Goal: Task Accomplishment & Management: Manage account settings

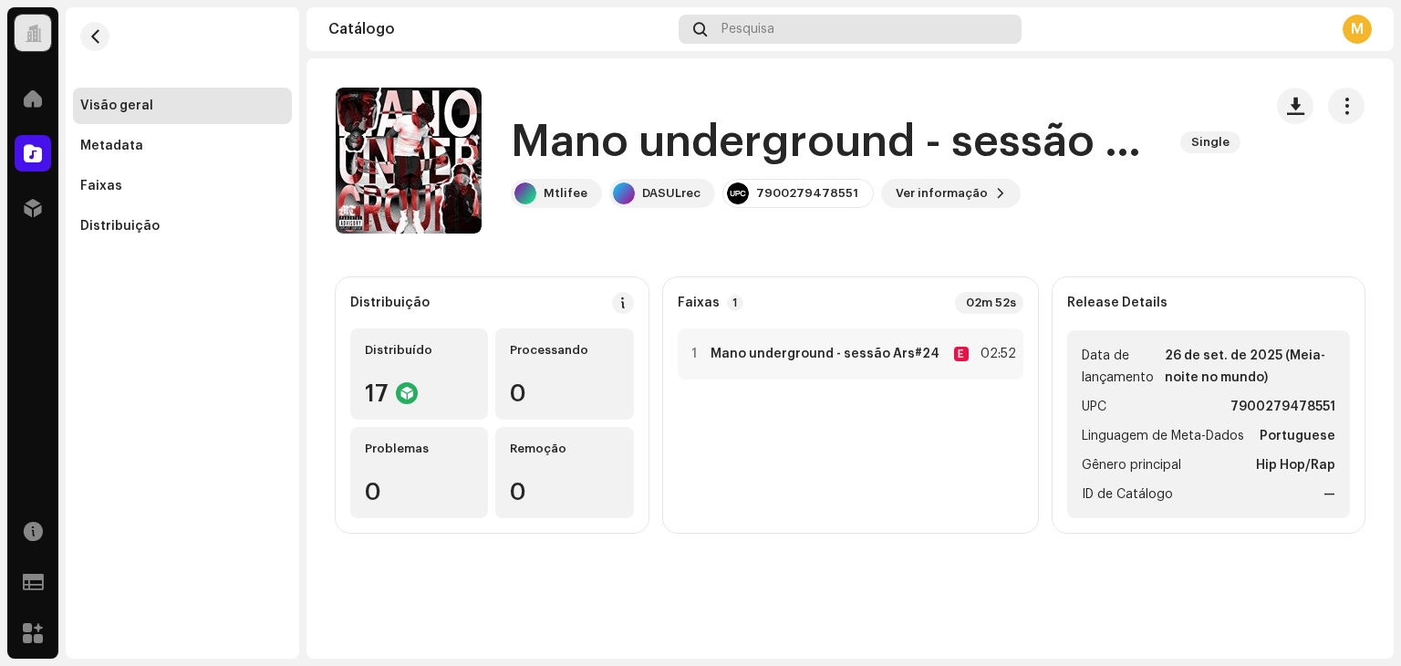
click at [770, 35] on span "Pesquisa" at bounding box center [747, 29] width 53 height 15
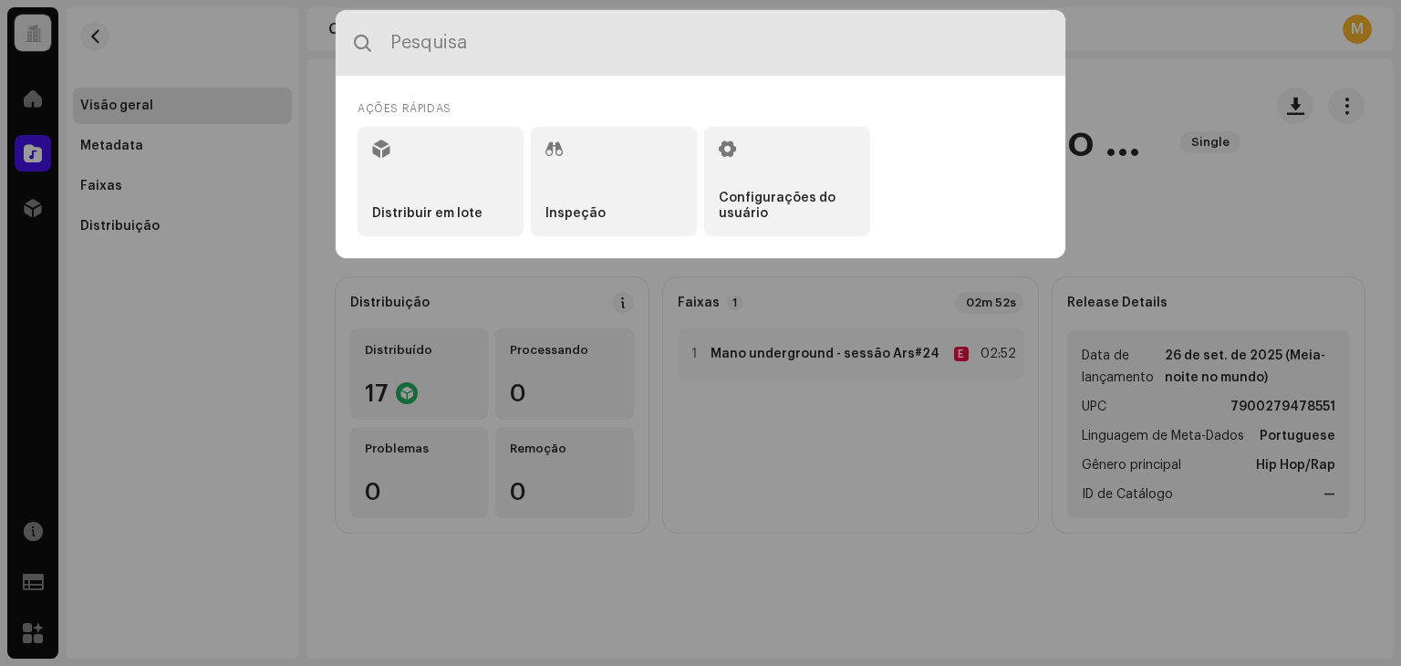
paste input "Elvvin"
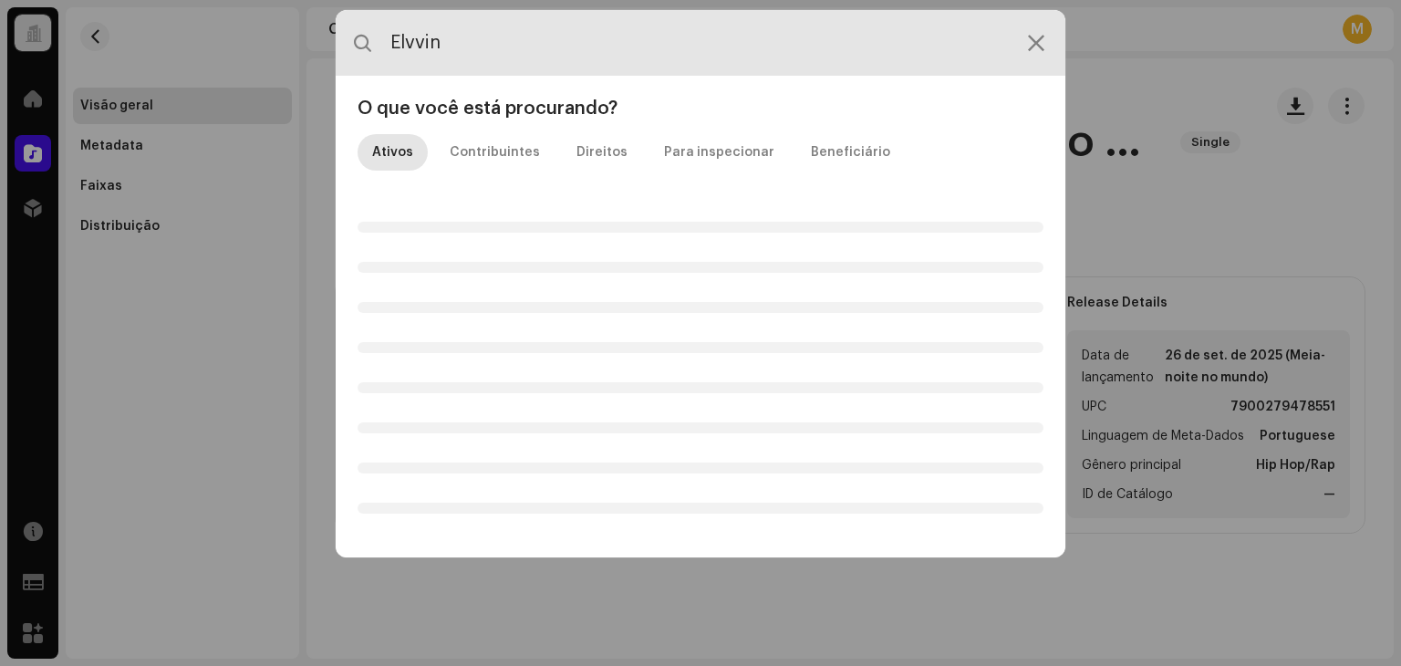
drag, startPoint x: 578, startPoint y: 37, endPoint x: 354, endPoint y: 45, distance: 224.4
click at [354, 45] on div "Elvvin" at bounding box center [700, 43] width 729 height 66
paste input "7900279529758"
type input "7900279529758"
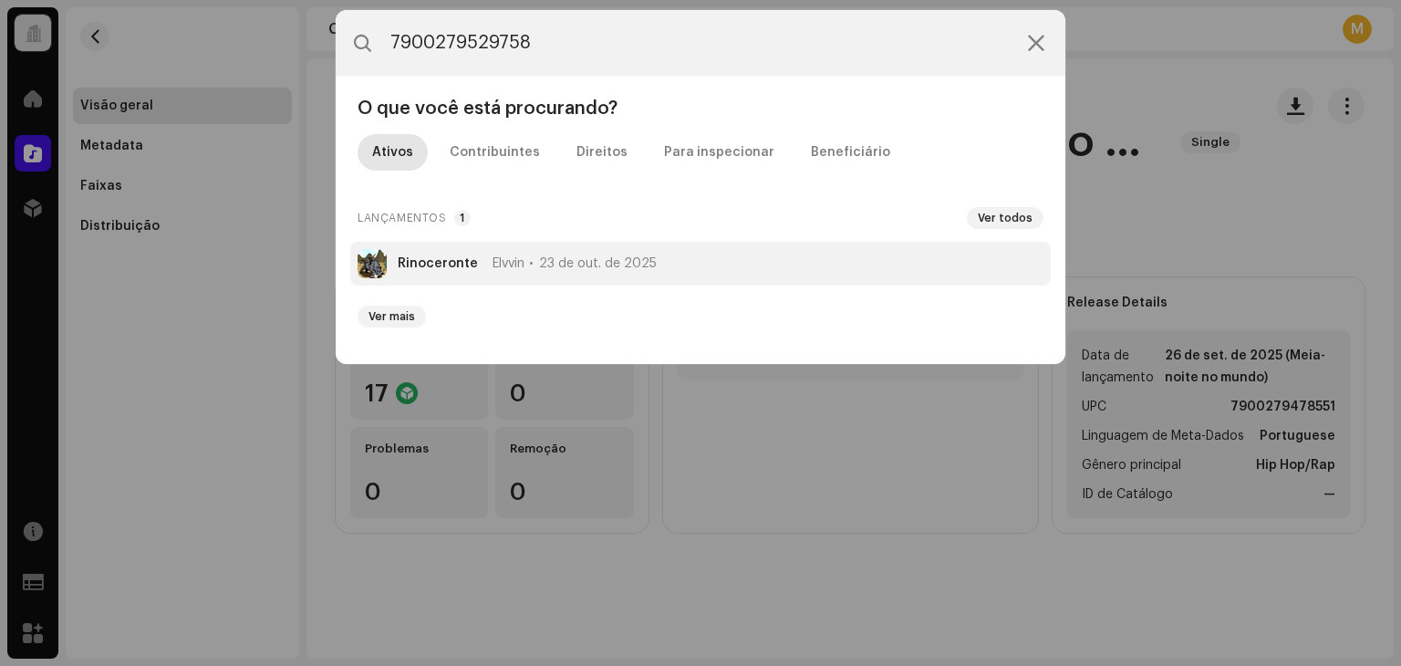
click at [514, 251] on li "Rinoceronte Elvvin 23 de out. de 2025" at bounding box center [700, 264] width 700 height 44
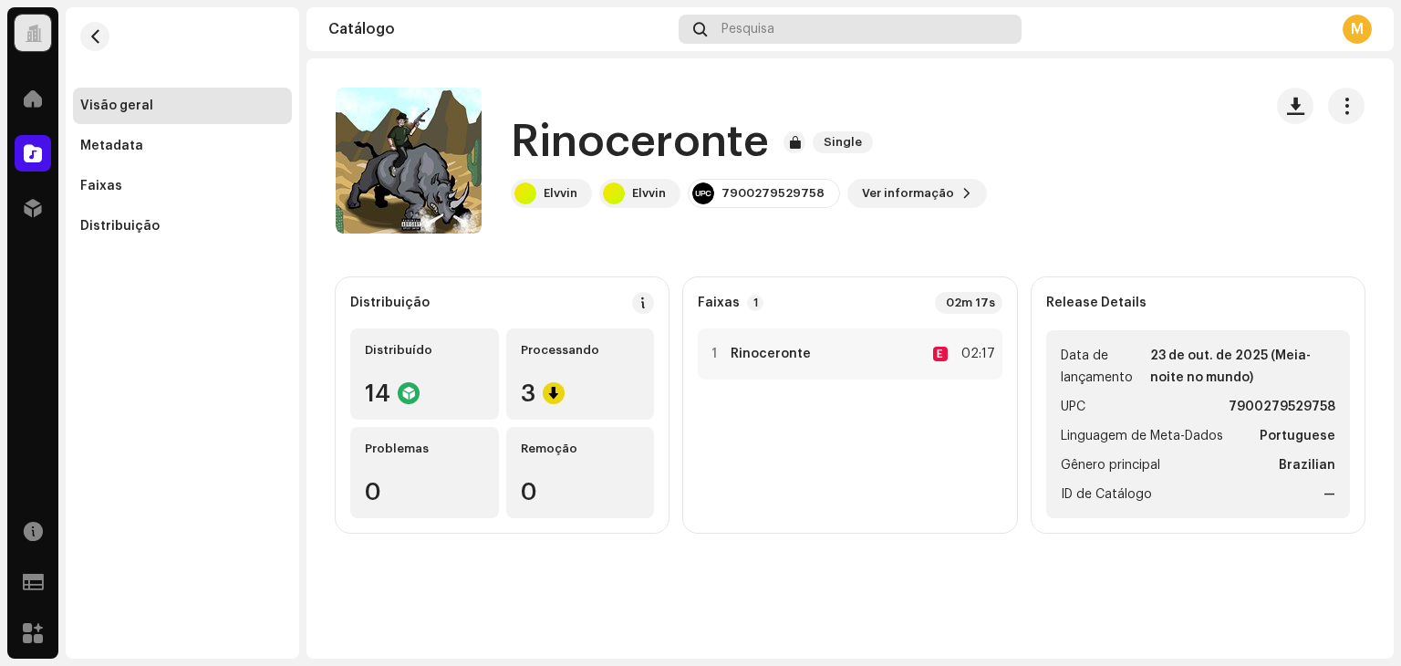
click at [771, 32] on span "Pesquisa" at bounding box center [747, 29] width 53 height 15
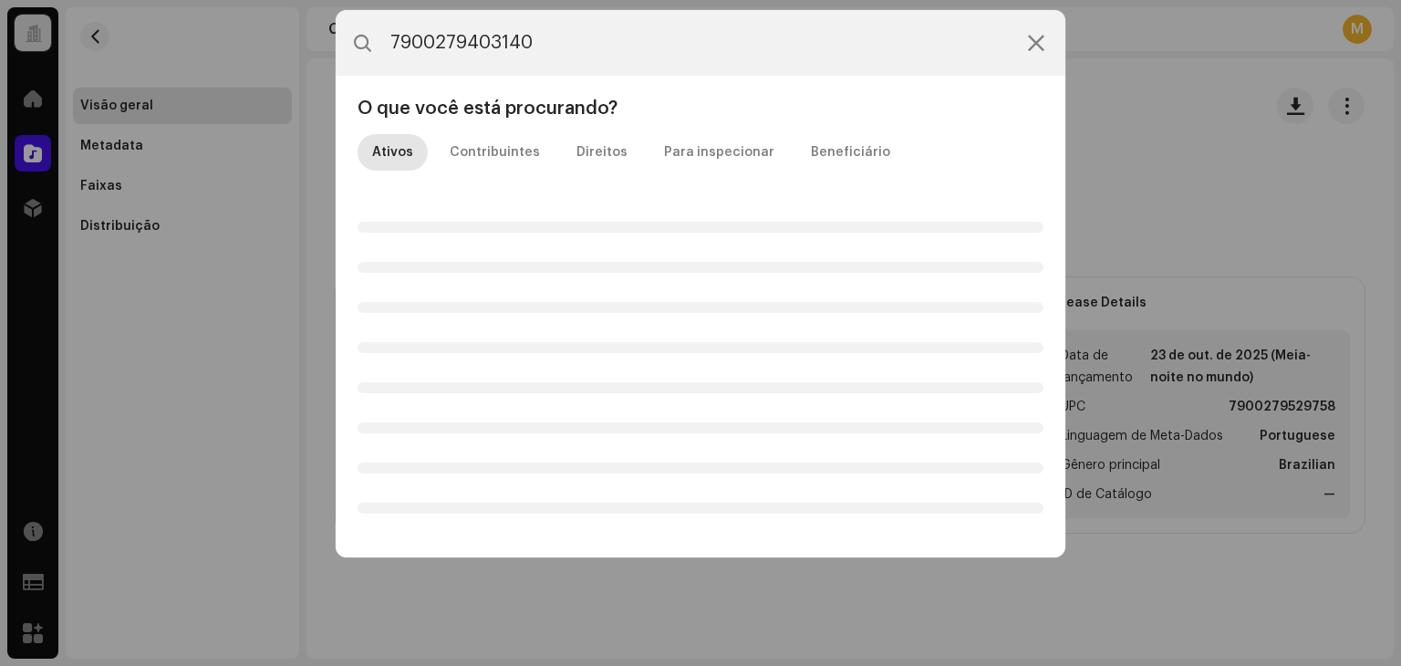
type input "7900279403140"
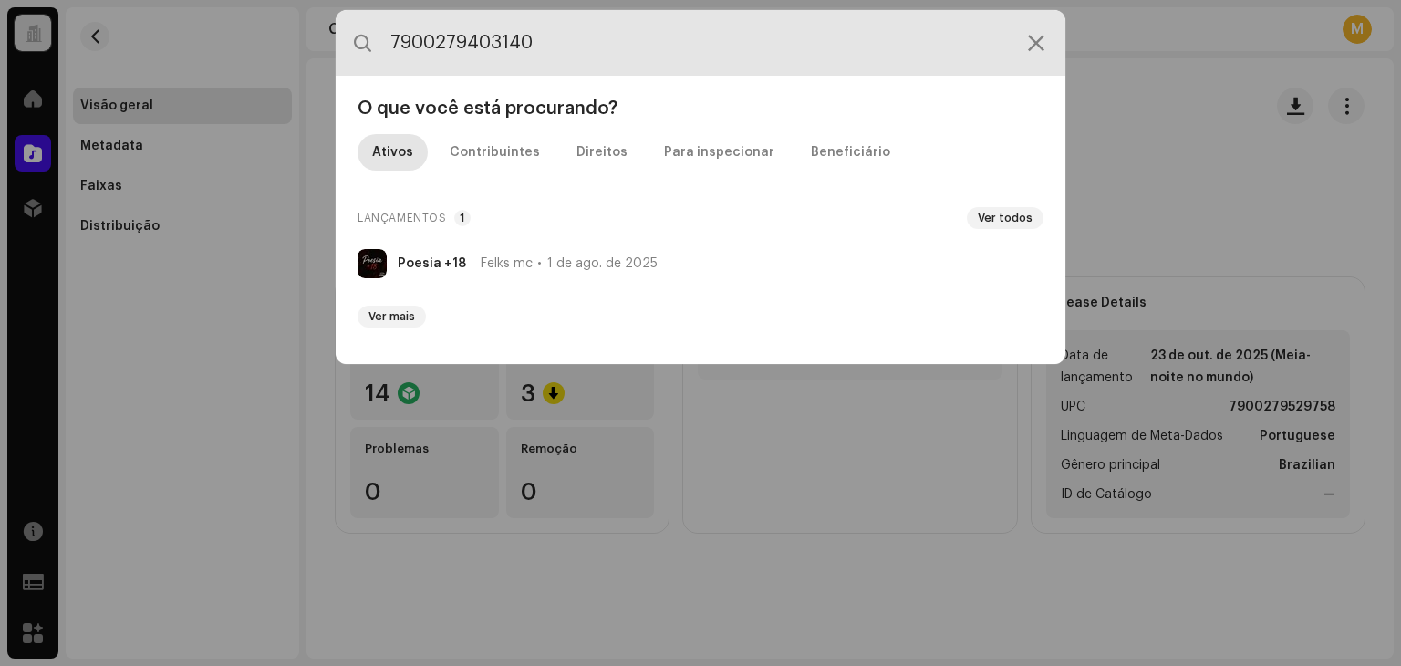
drag, startPoint x: 552, startPoint y: 44, endPoint x: 160, endPoint y: 45, distance: 391.2
click at [164, 45] on div "7900279403140 O que você está procurando? Ativos Contribuintes Direitos Para in…" at bounding box center [700, 333] width 1401 height 666
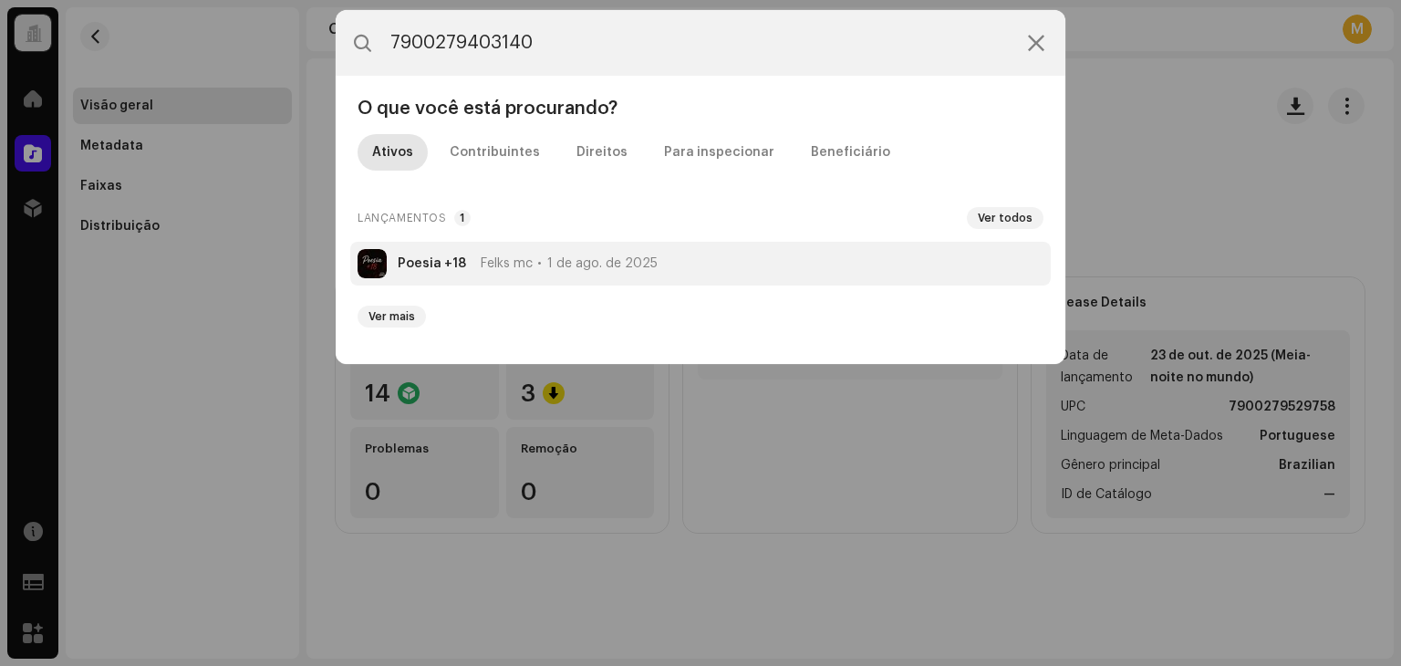
click at [452, 267] on strong "Poesia +18" at bounding box center [432, 263] width 68 height 15
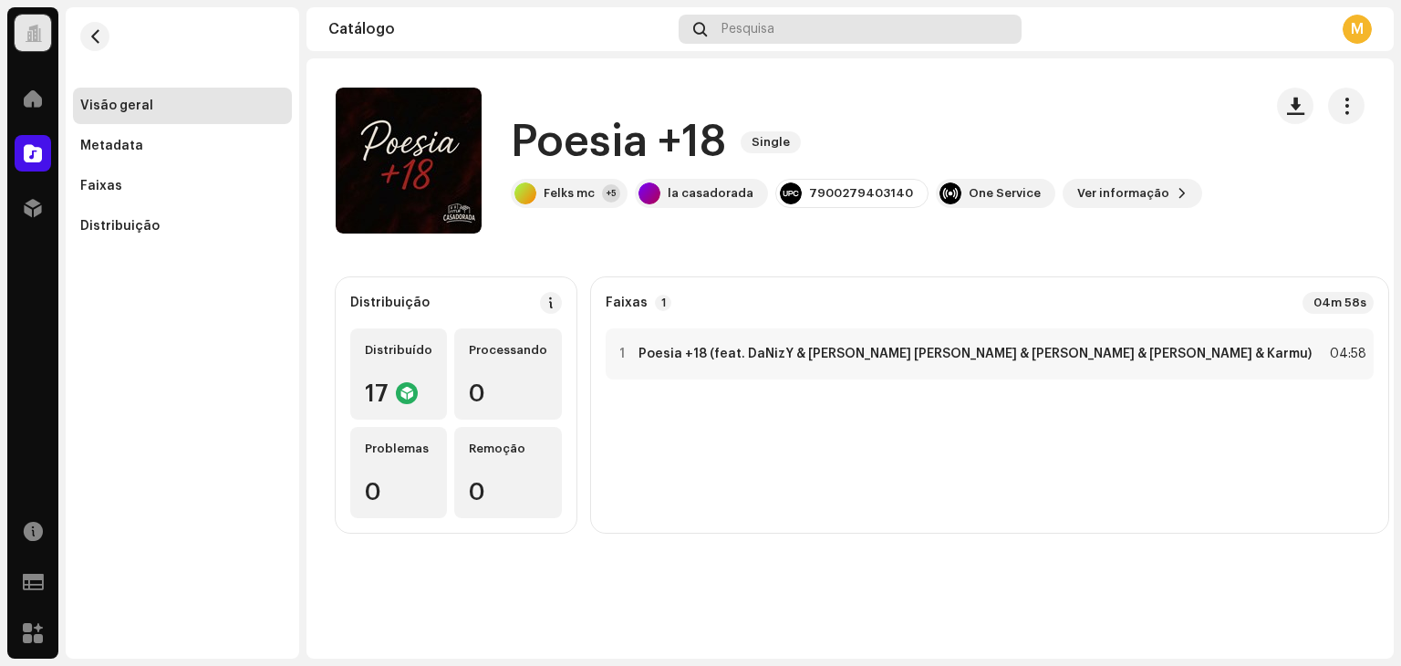
click at [734, 32] on span "Pesquisa" at bounding box center [747, 29] width 53 height 15
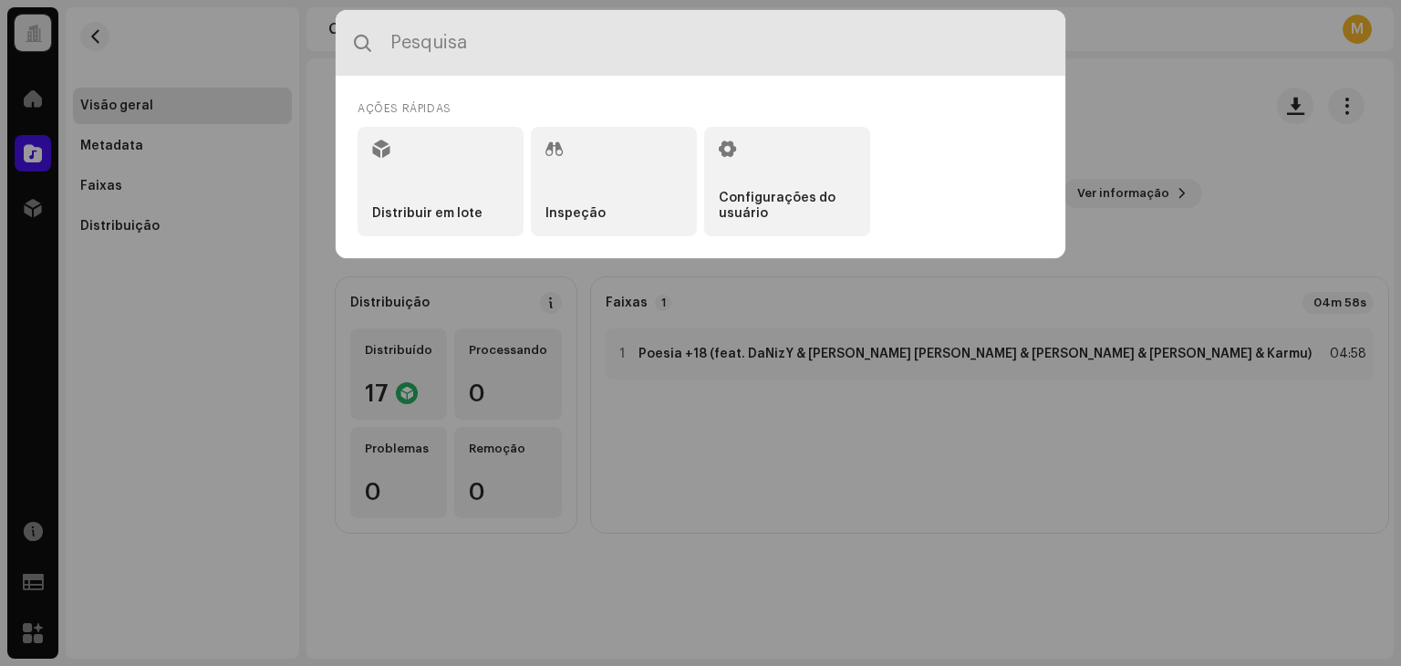
paste input "7900279530495"
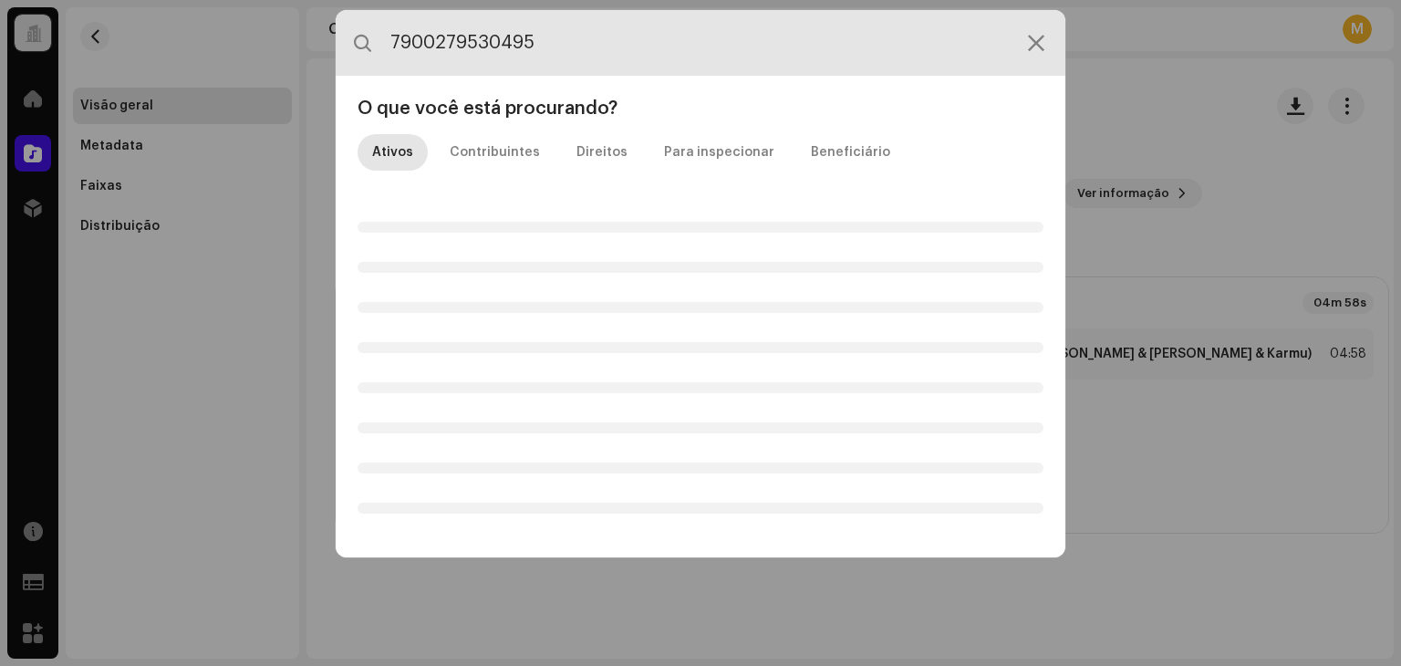
type input "7900279530495"
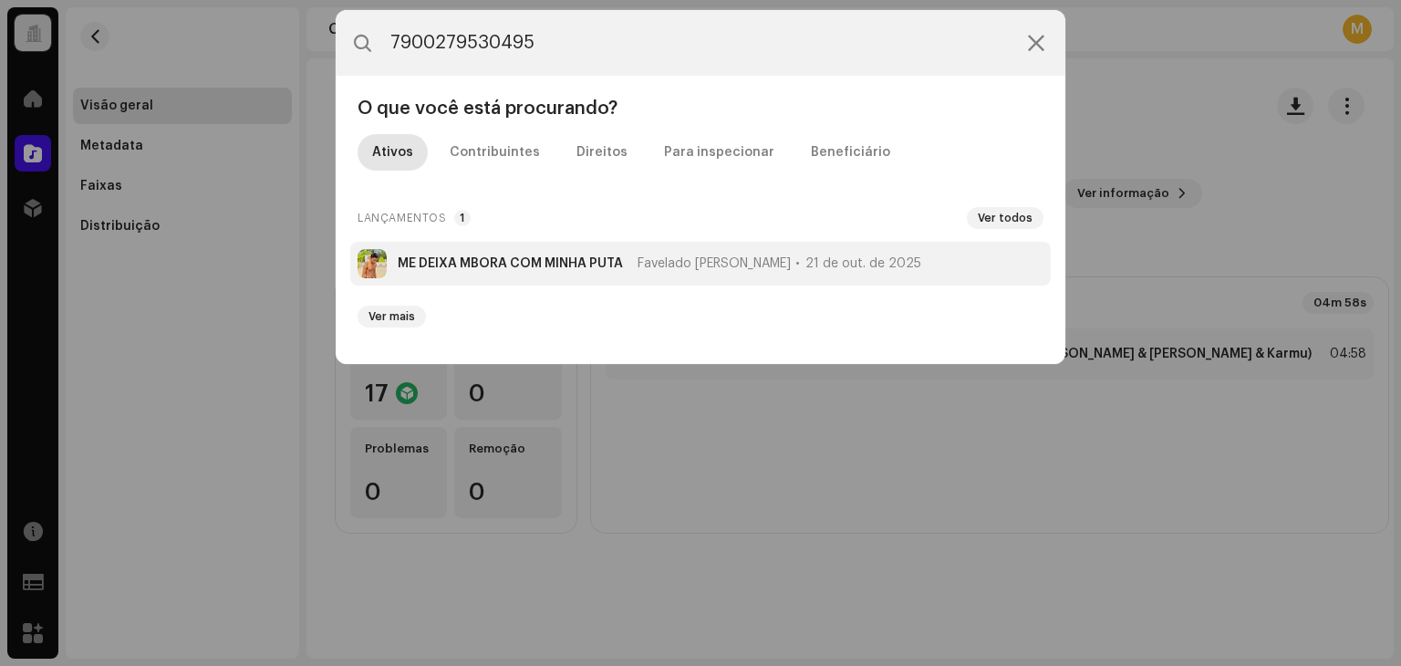
click at [453, 254] on li "ME DEIXA MBORA COM MINHA PUTA Favelado Rico Canastra 21 de out. de 2025" at bounding box center [700, 264] width 700 height 44
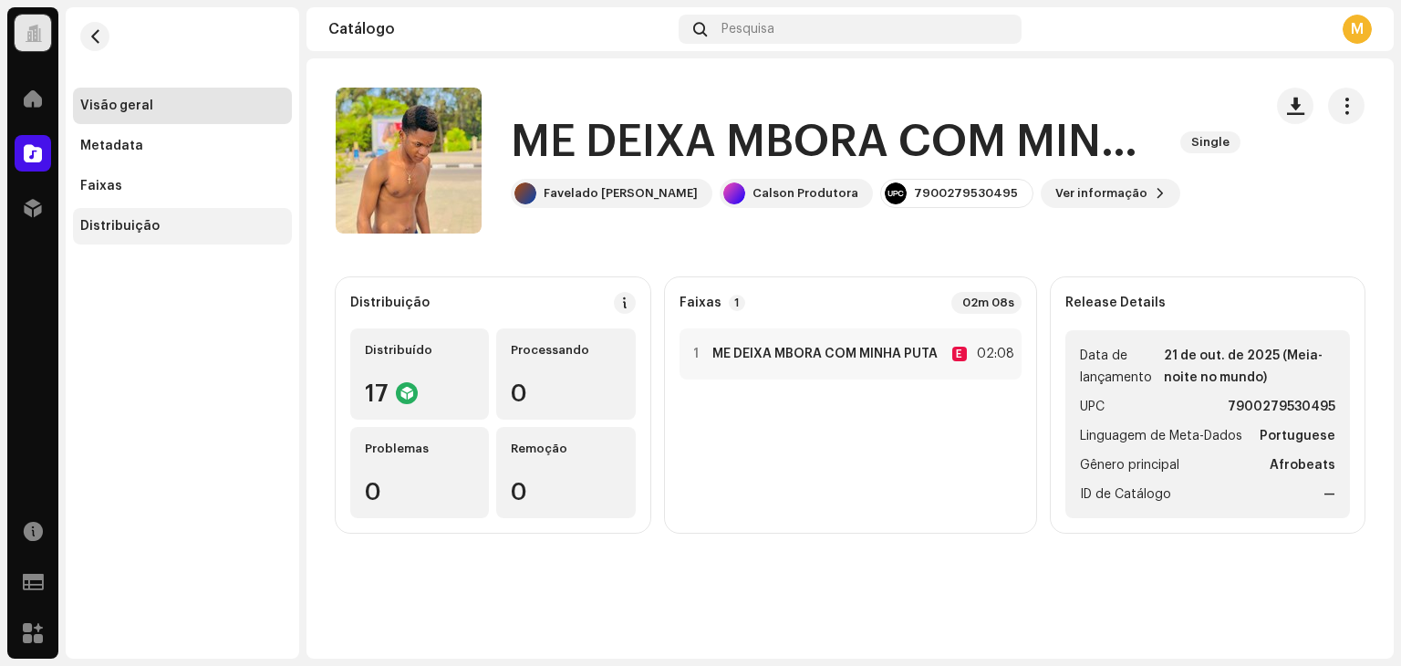
click at [113, 234] on div "Distribuição" at bounding box center [182, 226] width 219 height 36
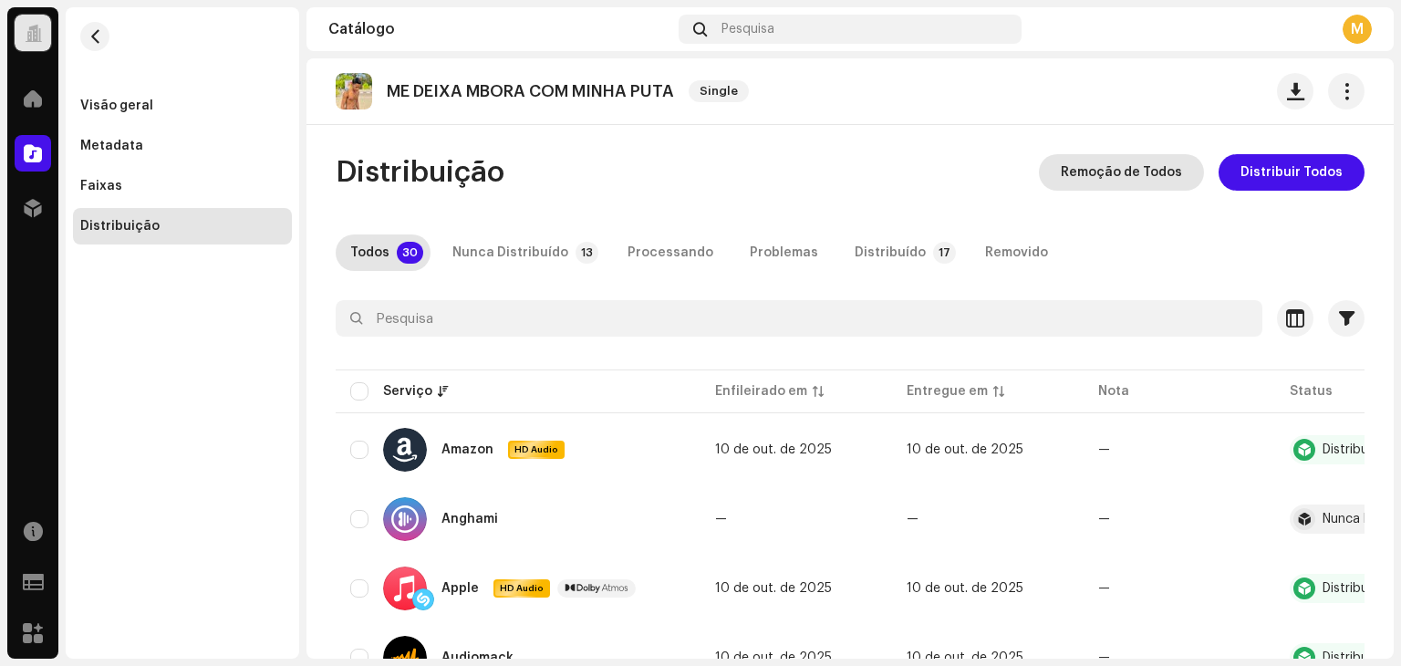
click at [1133, 161] on span "Remoção de Todos" at bounding box center [1121, 172] width 121 height 36
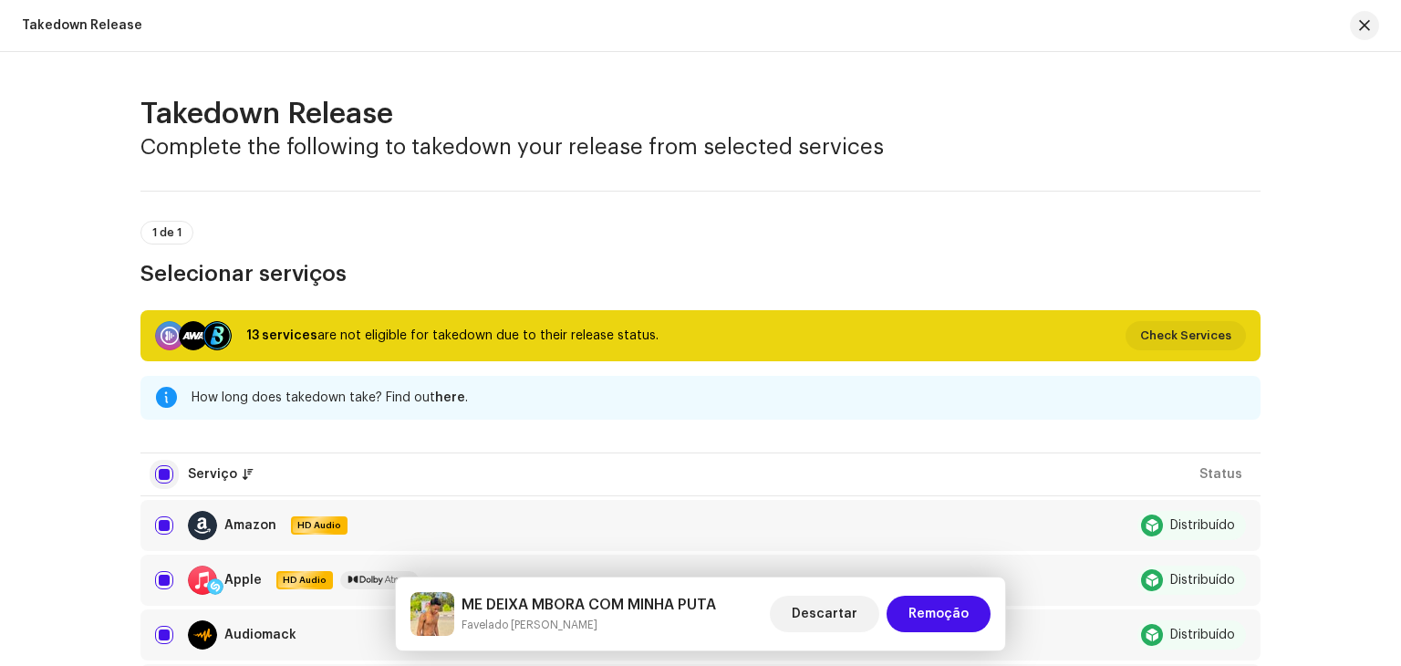
click at [157, 477] on input "checkbox" at bounding box center [164, 474] width 18 height 18
checkbox input "false"
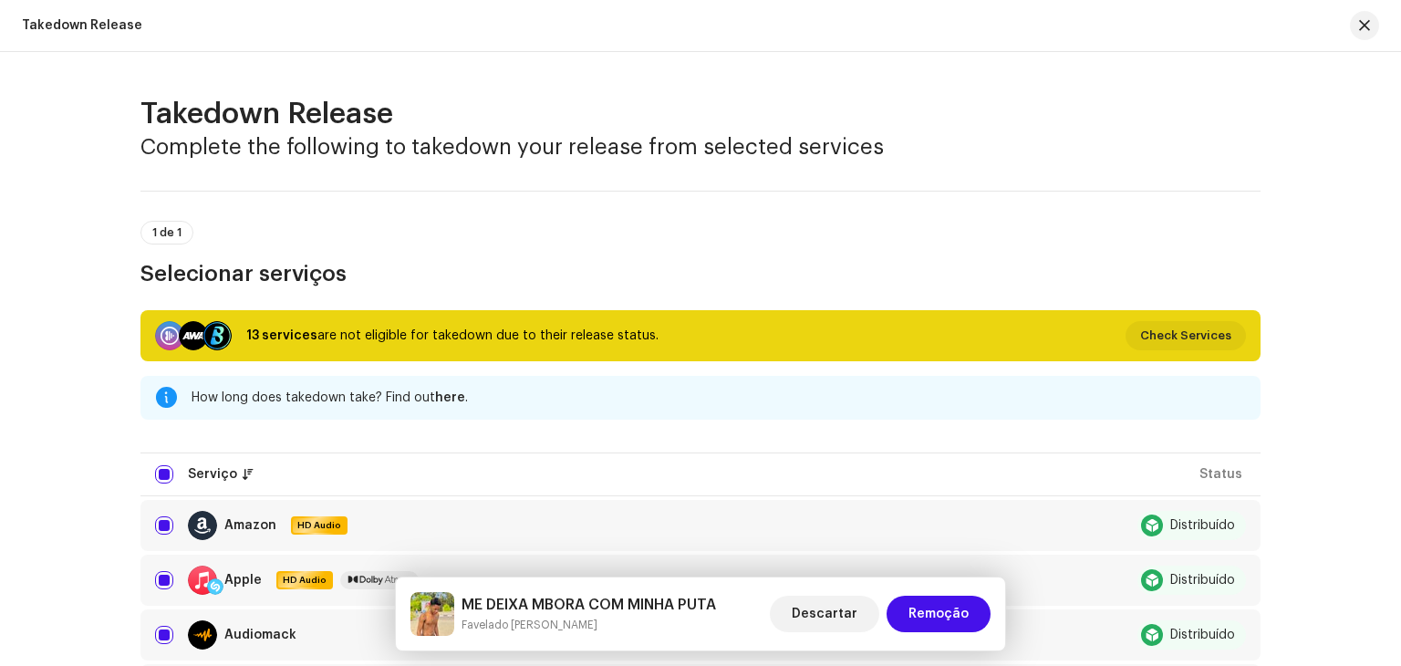
checkbox input "false"
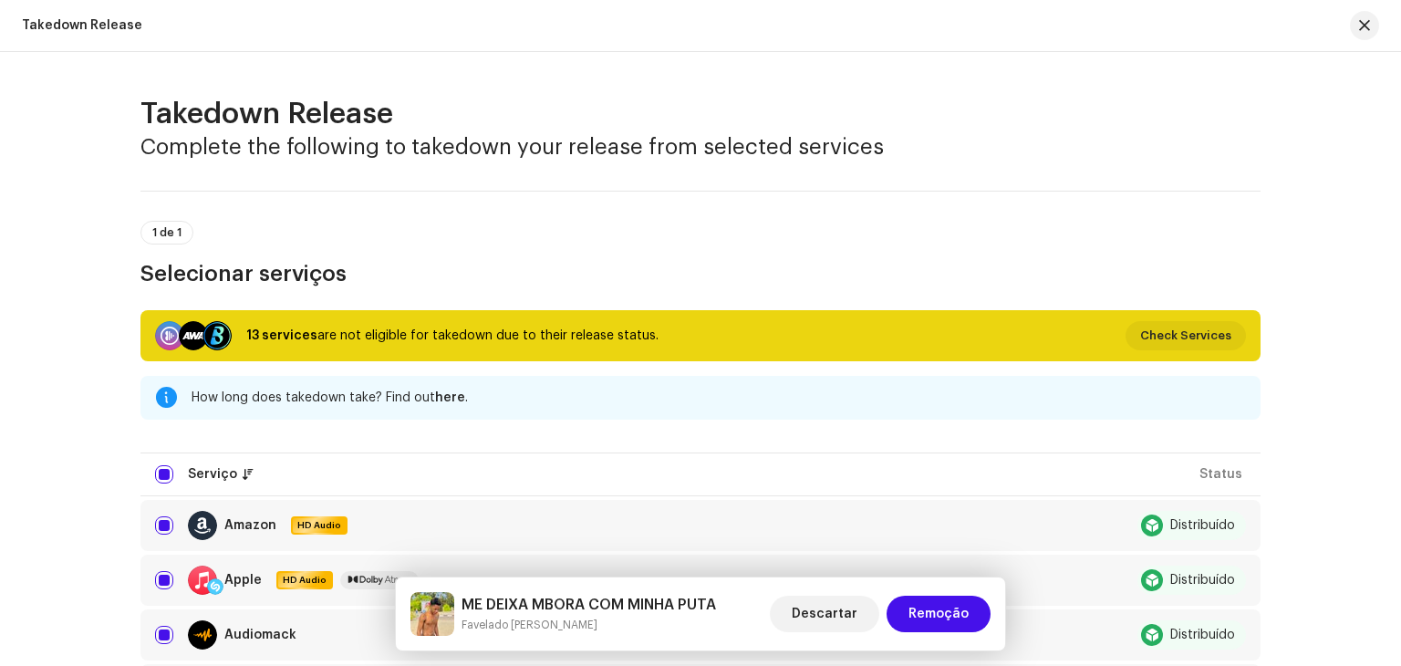
checkbox input "false"
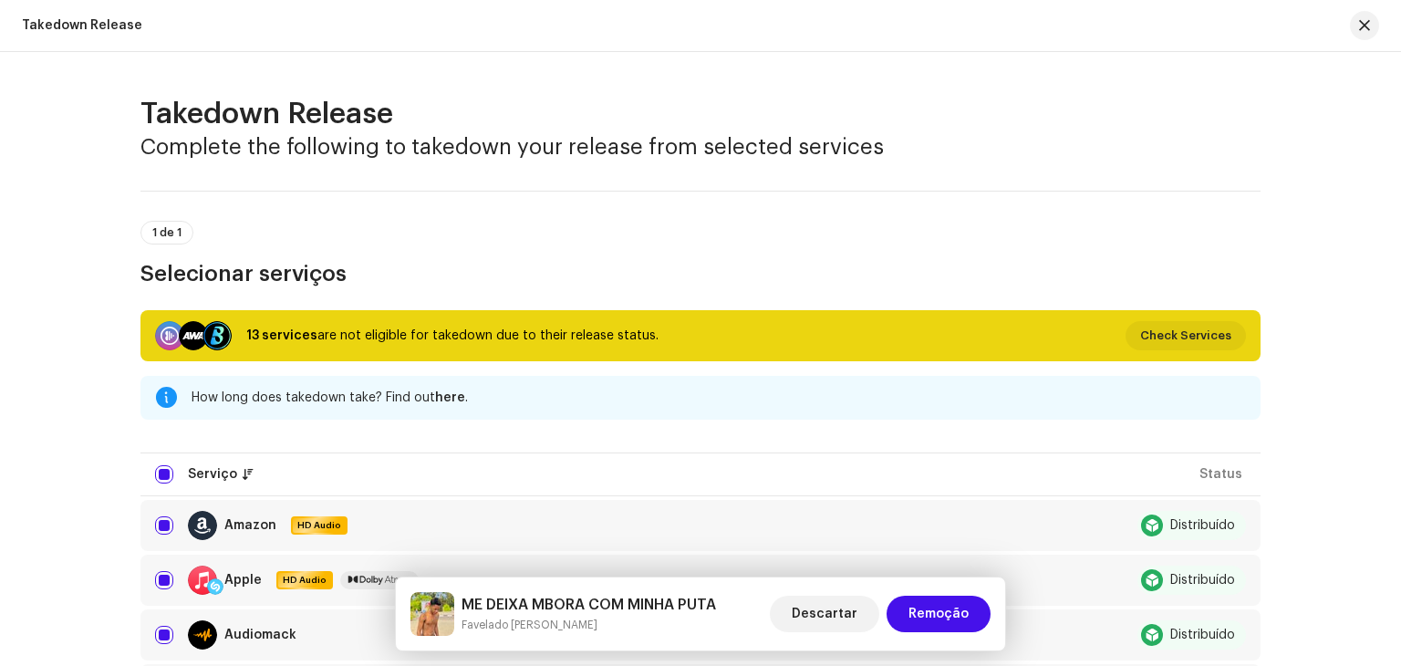
checkbox input "false"
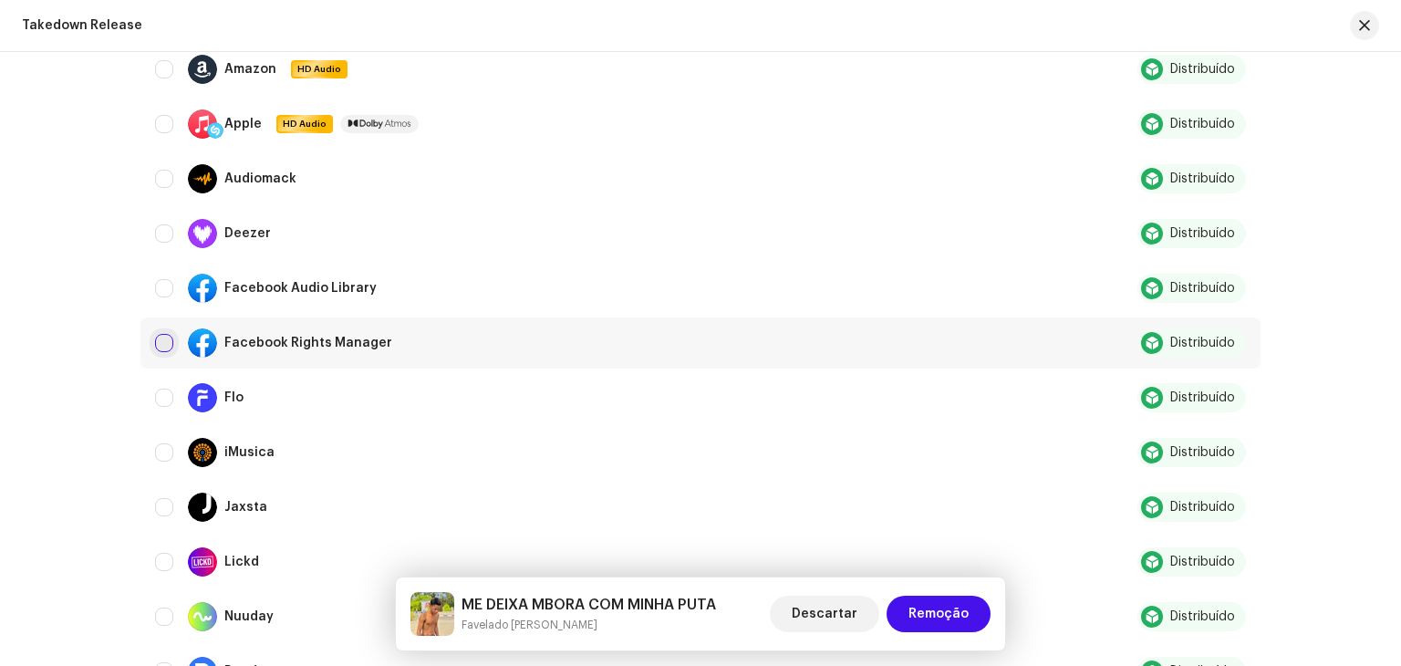
drag, startPoint x: 160, startPoint y: 294, endPoint x: 160, endPoint y: 333, distance: 39.2
click at [160, 305] on td "Facebook Audio Library" at bounding box center [604, 288] width 928 height 51
click at [160, 334] on input "Row Unselected" at bounding box center [164, 343] width 18 height 18
checkbox input "true"
click at [161, 292] on input "Row Unselected" at bounding box center [164, 288] width 18 height 18
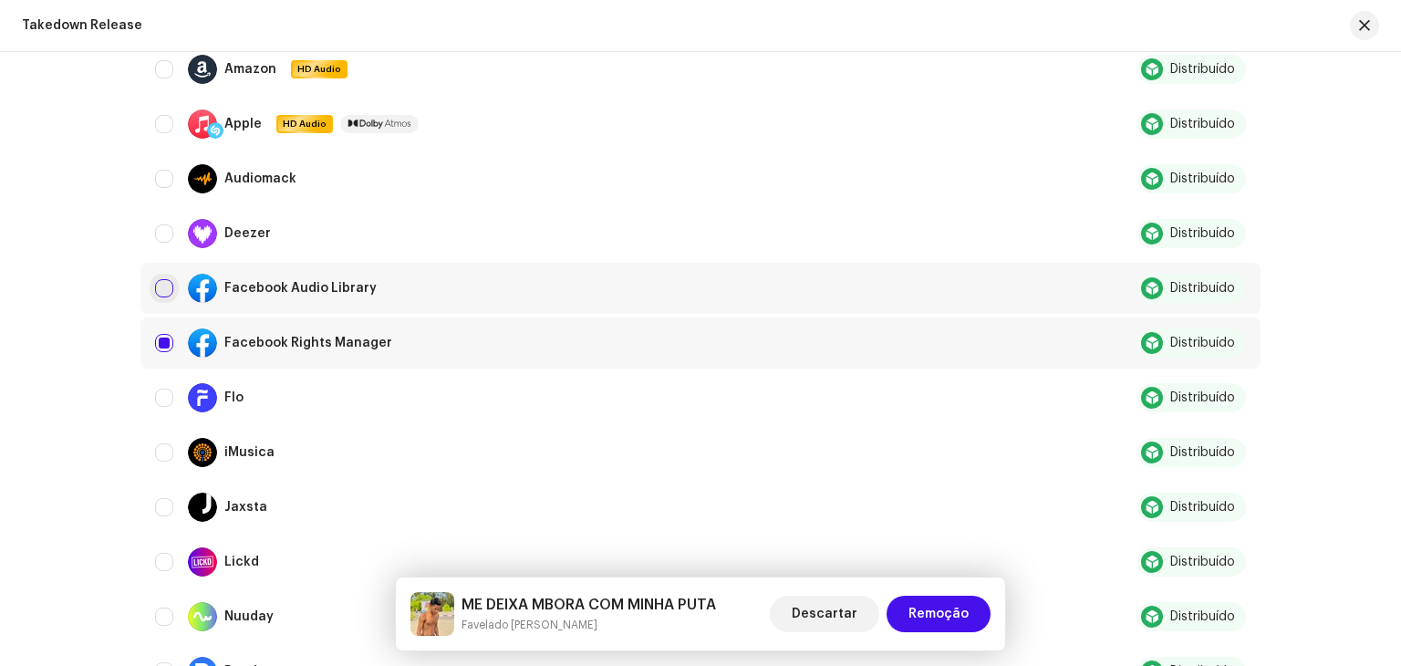
checkbox input "true"
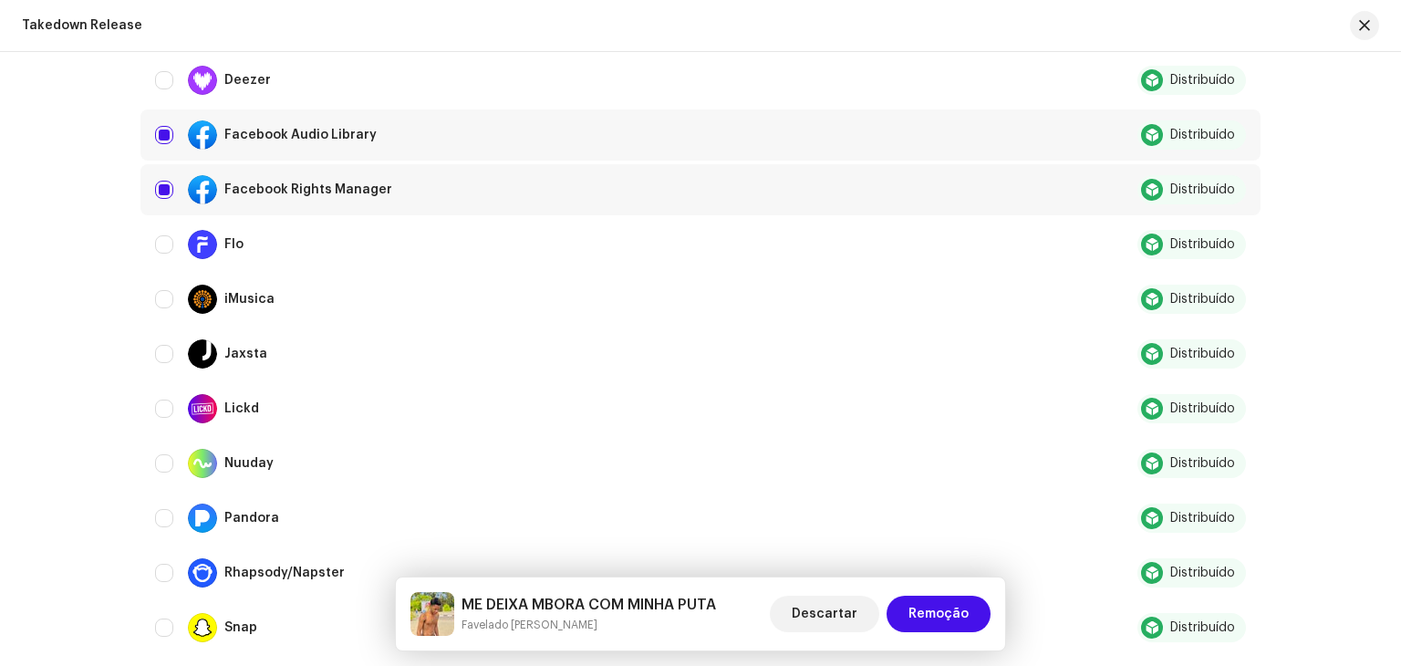
scroll to position [938, 0]
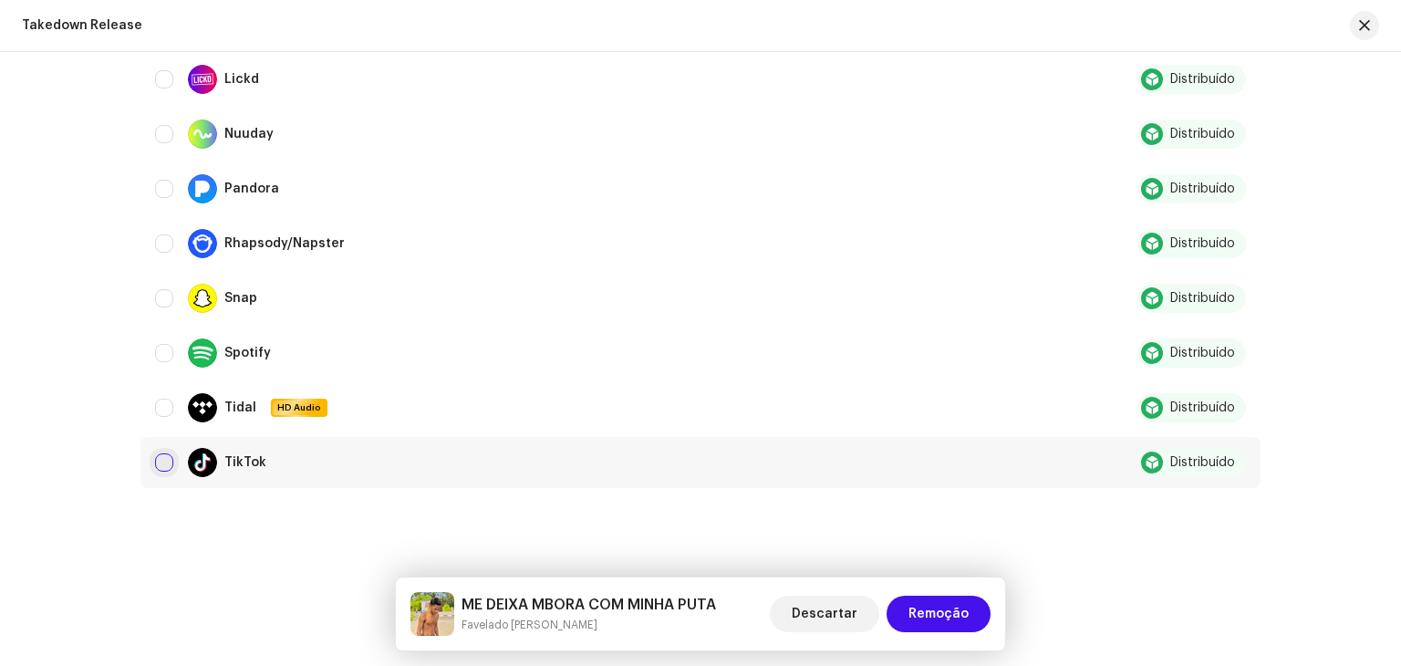
click at [161, 460] on input "Row Unselected" at bounding box center [164, 462] width 18 height 18
checkbox input "true"
click at [967, 606] on span "Remoção" at bounding box center [938, 613] width 60 height 36
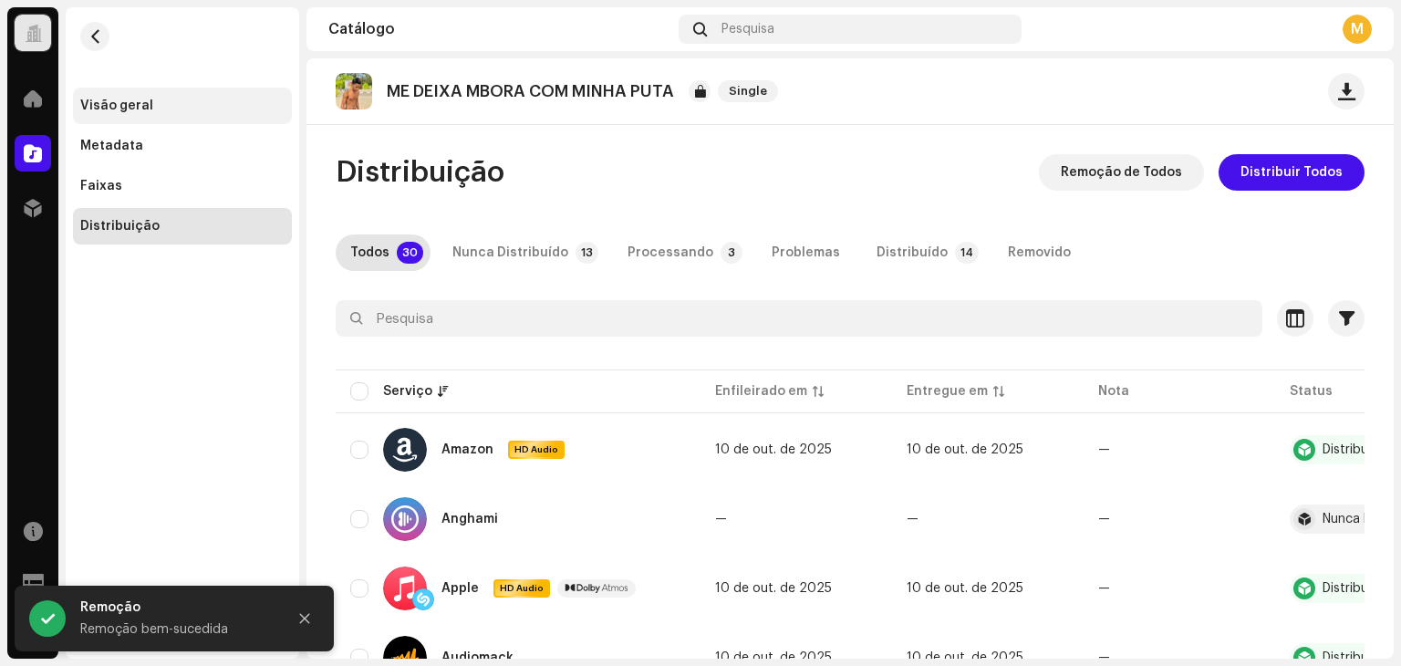
click at [141, 92] on div "Visão geral" at bounding box center [182, 106] width 219 height 36
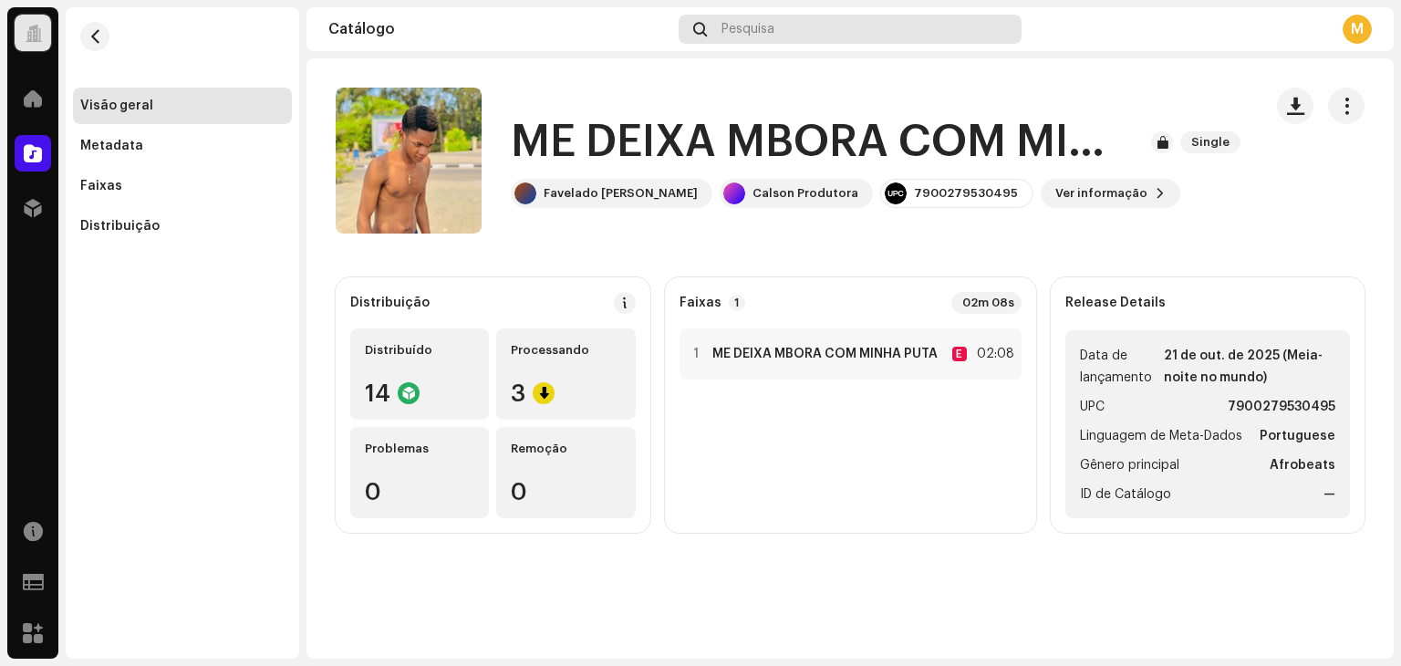
click at [750, 22] on span "Pesquisa" at bounding box center [747, 29] width 53 height 15
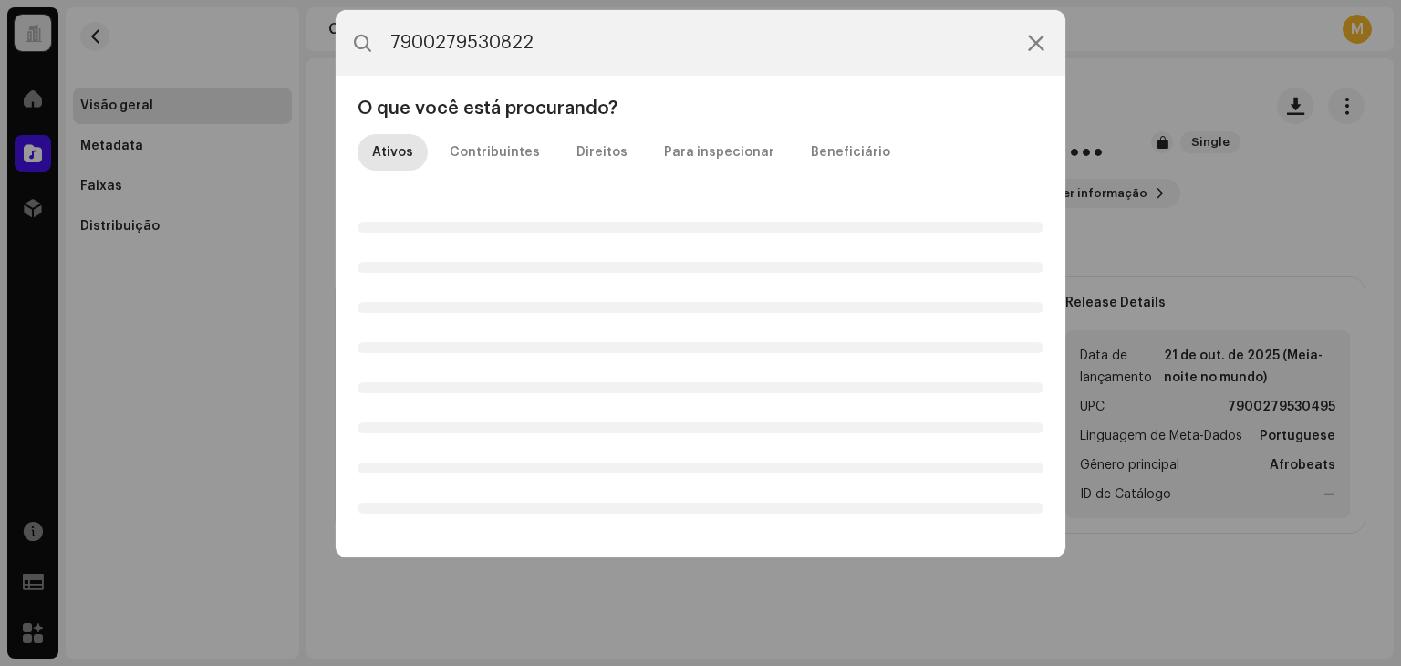
type input "7900279530822"
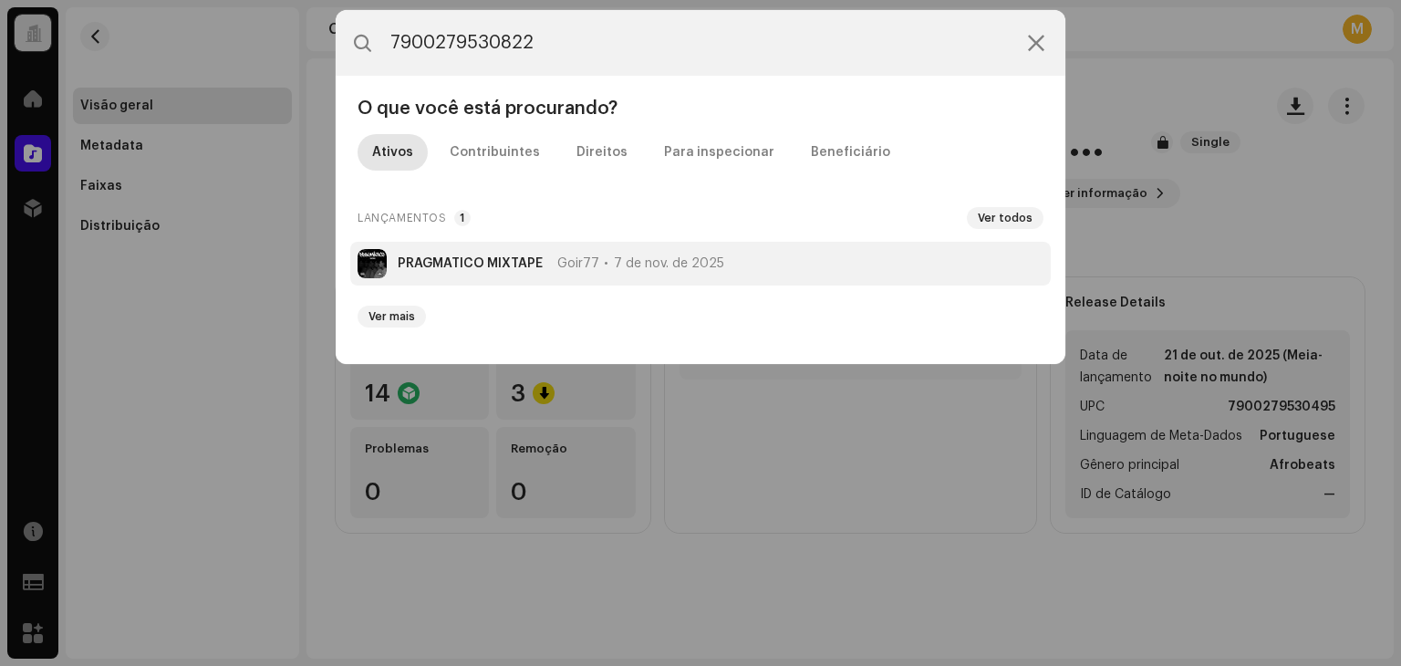
click at [511, 260] on strong "PRAGMÁTICO MIXTAPE" at bounding box center [470, 263] width 145 height 15
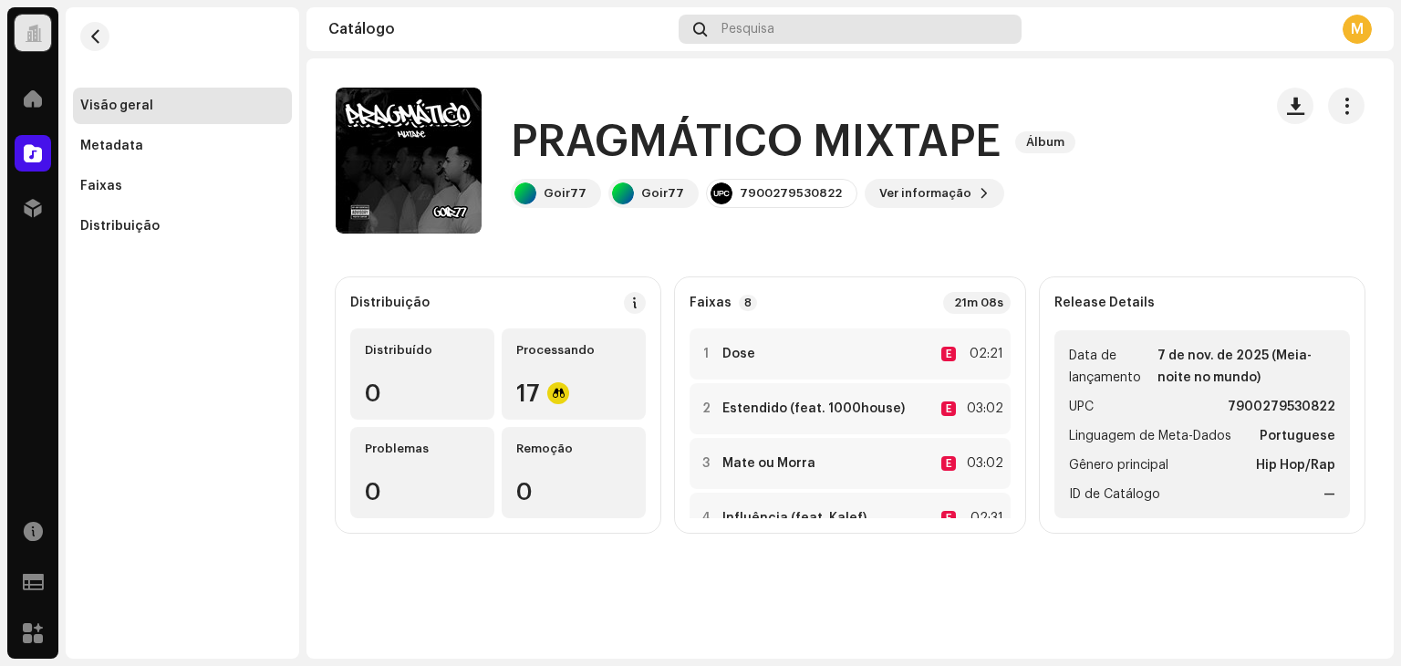
click at [766, 36] on span "Pesquisa" at bounding box center [747, 29] width 53 height 15
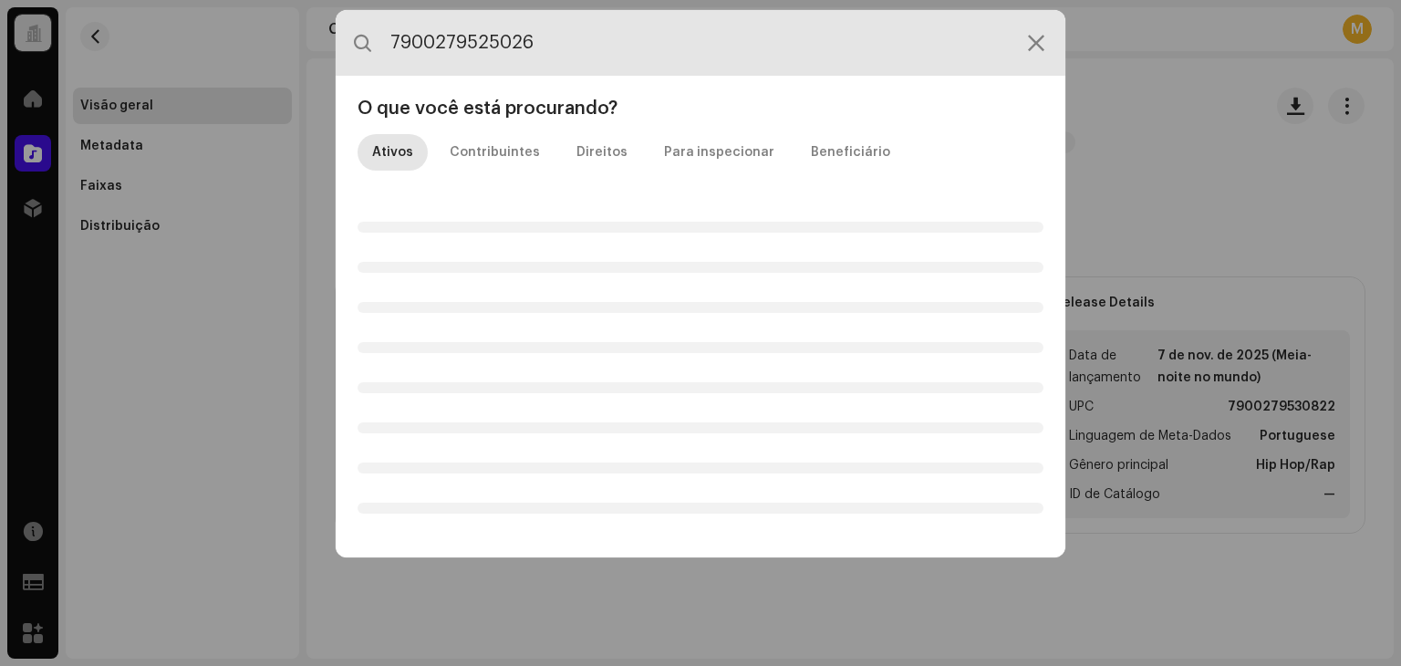
type input "7900279525026"
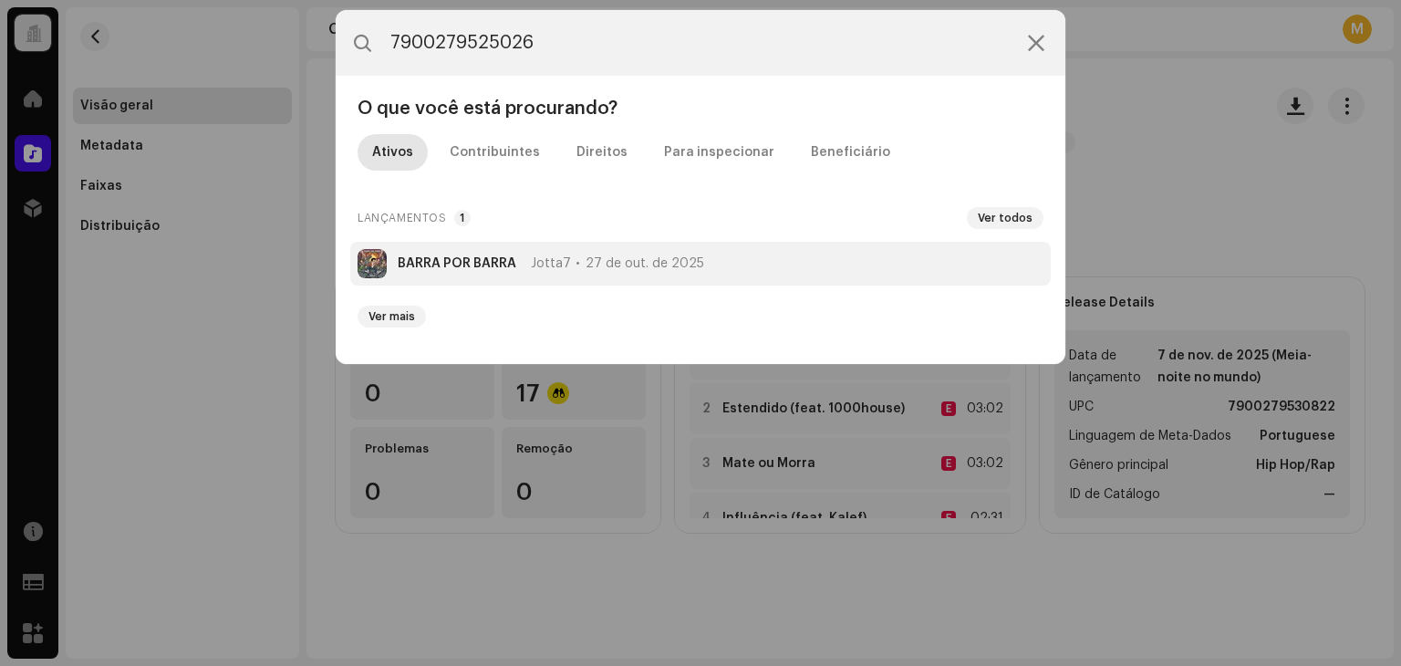
click at [430, 276] on li "BARRA POR BARRA Jotta7 27 de out. de 2025" at bounding box center [700, 264] width 700 height 44
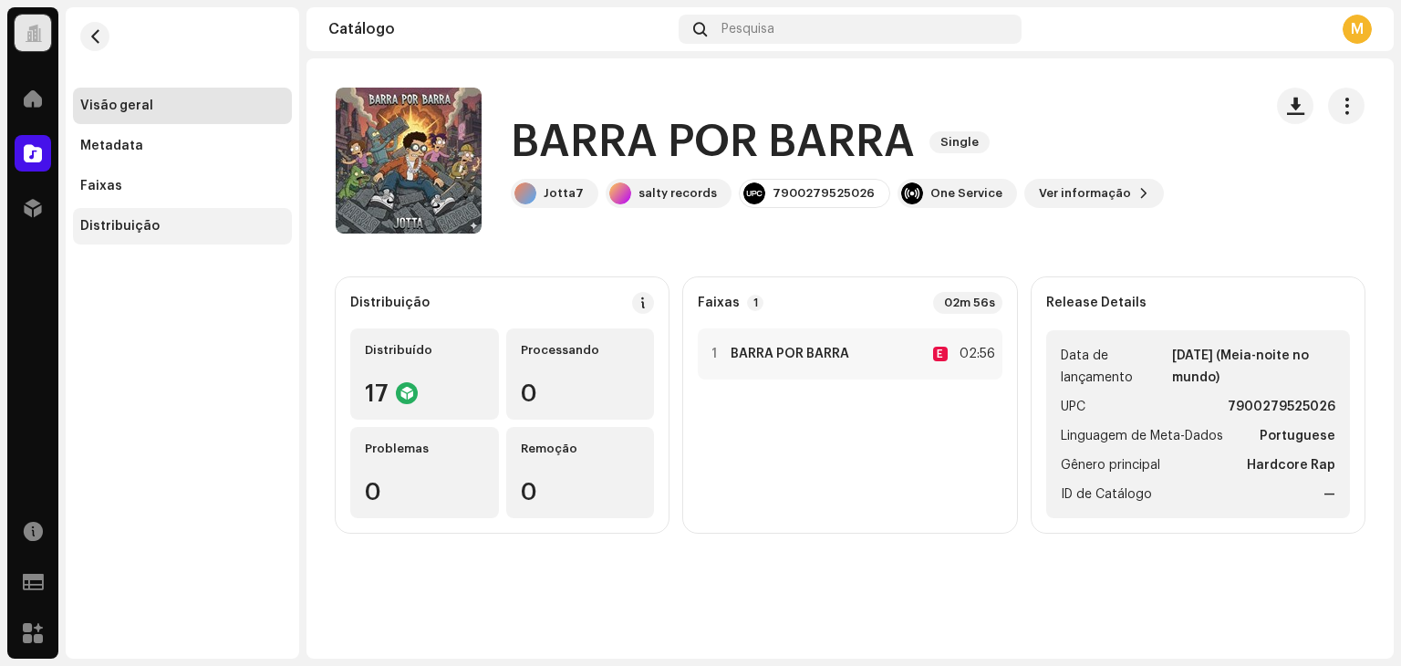
click at [159, 237] on div "Distribuição" at bounding box center [182, 226] width 219 height 36
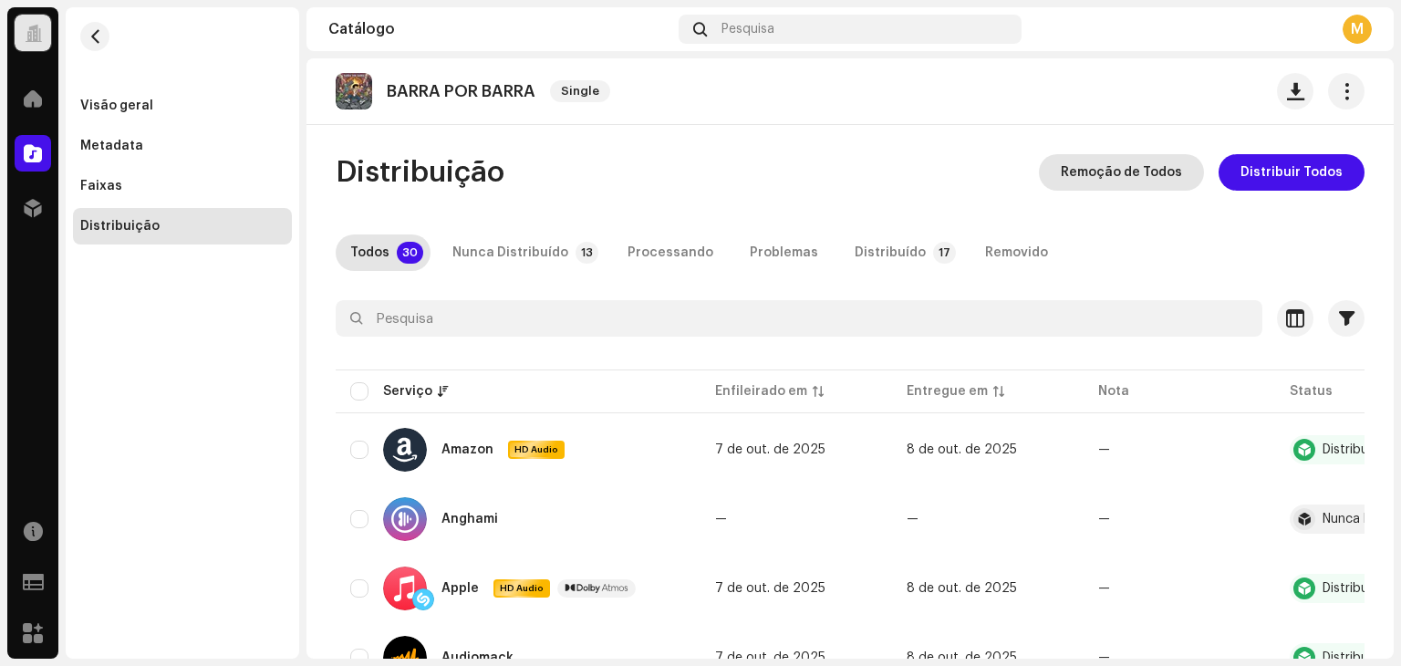
click at [1081, 176] on span "Remoção de Todos" at bounding box center [1121, 172] width 121 height 36
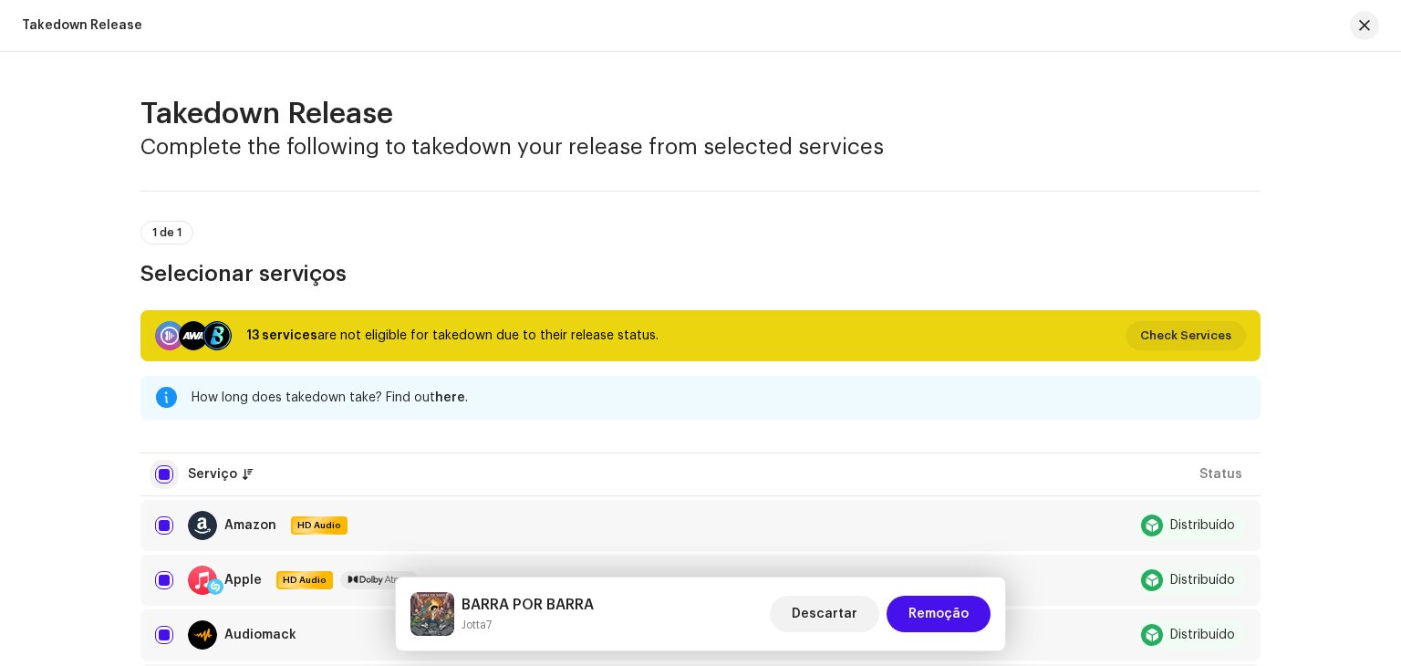
click at [155, 474] on input "checkbox" at bounding box center [164, 474] width 18 height 18
checkbox input "false"
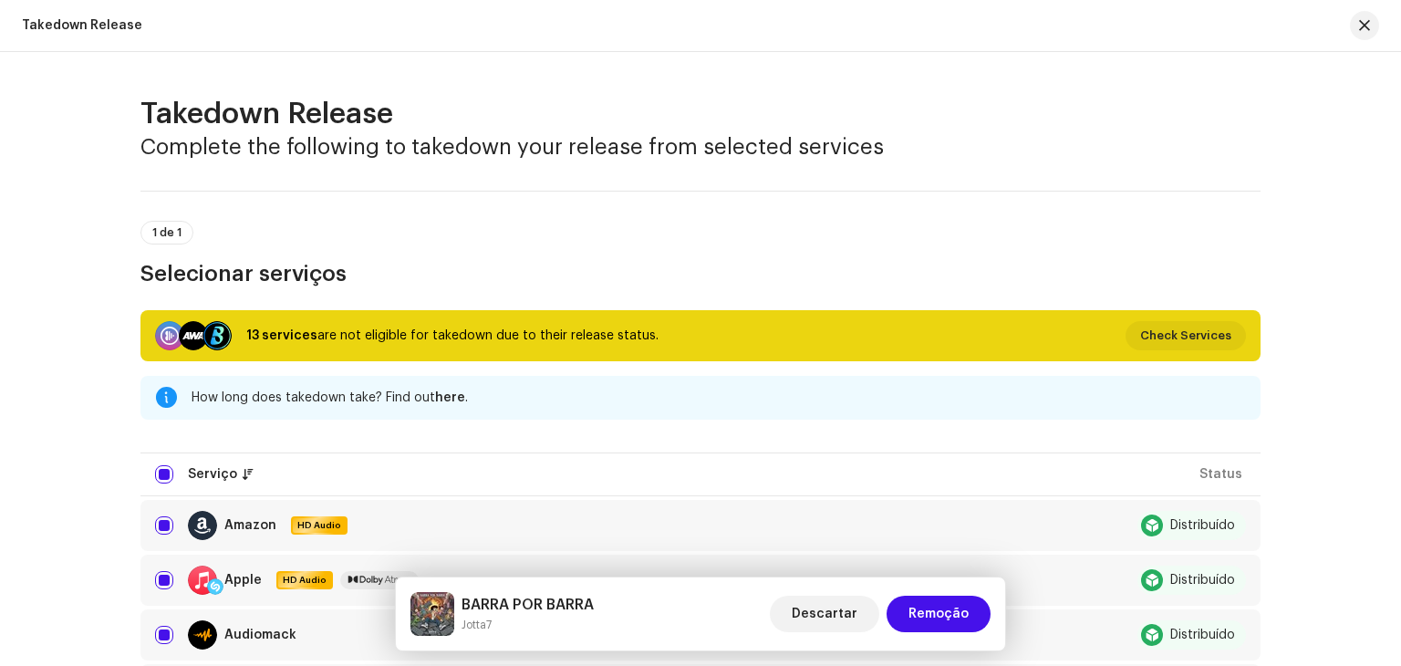
checkbox input "false"
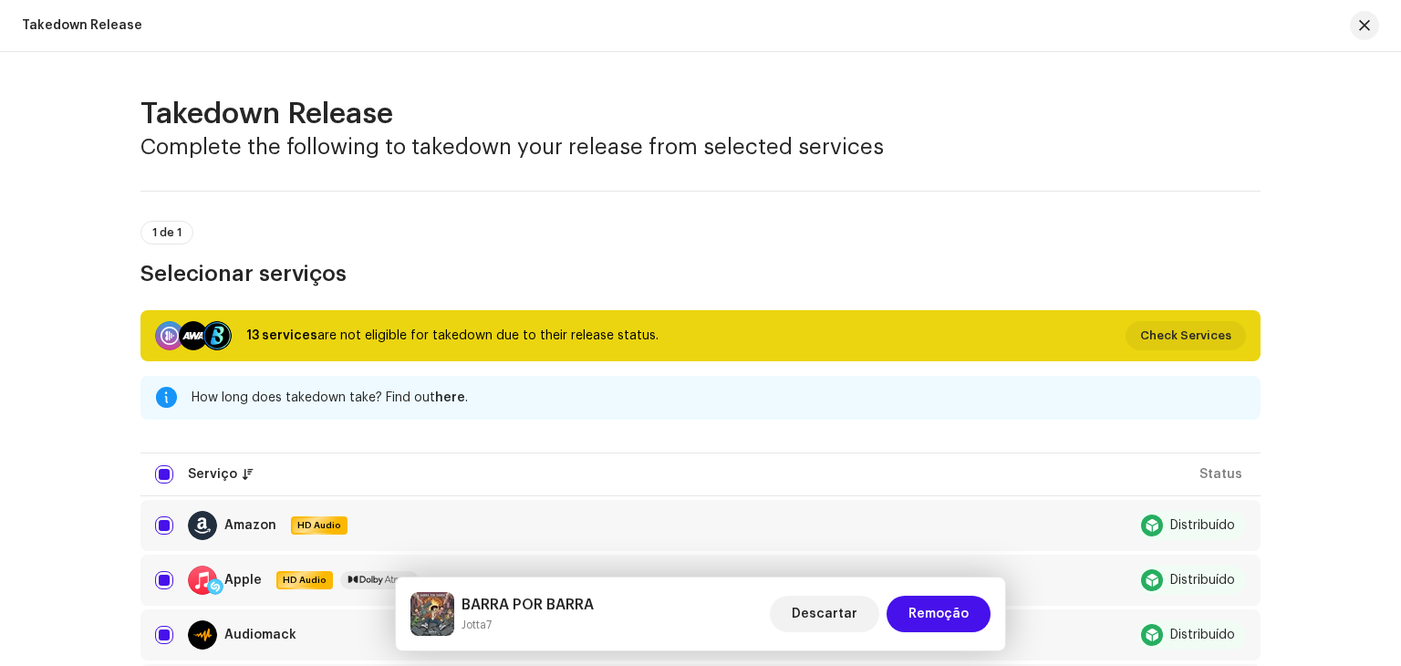
checkbox input "false"
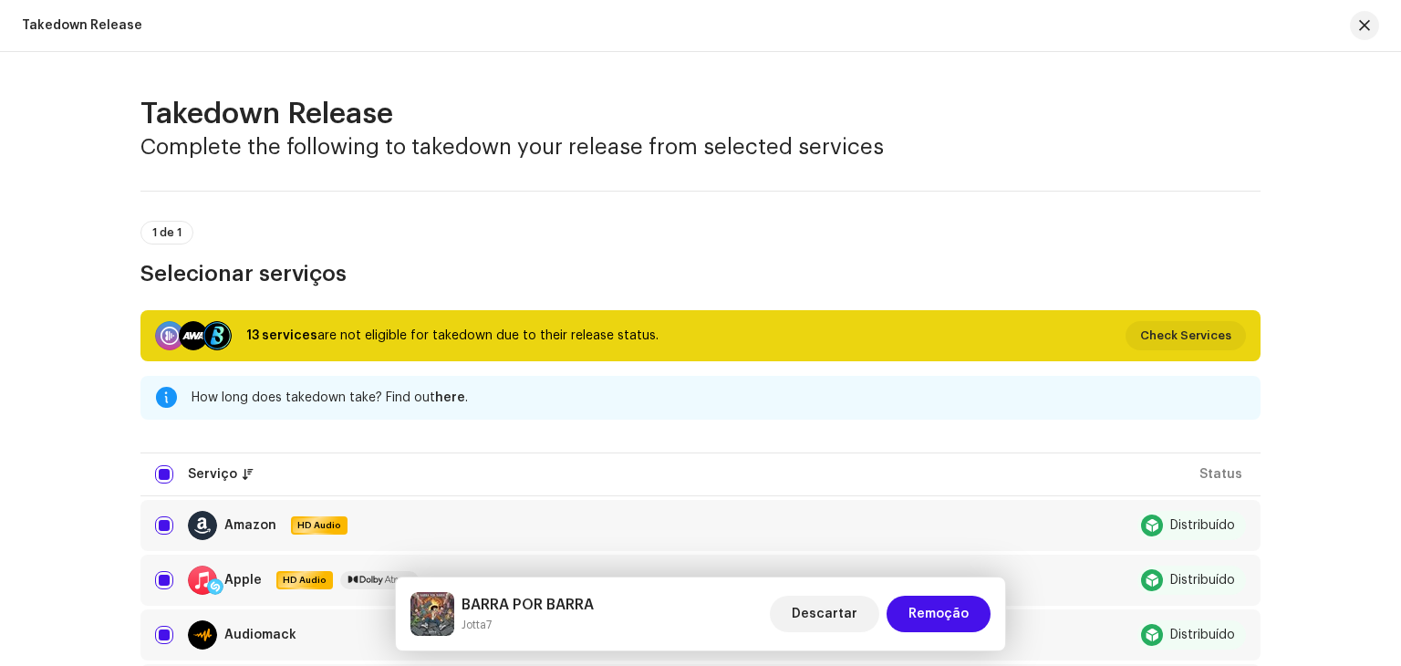
checkbox input "false"
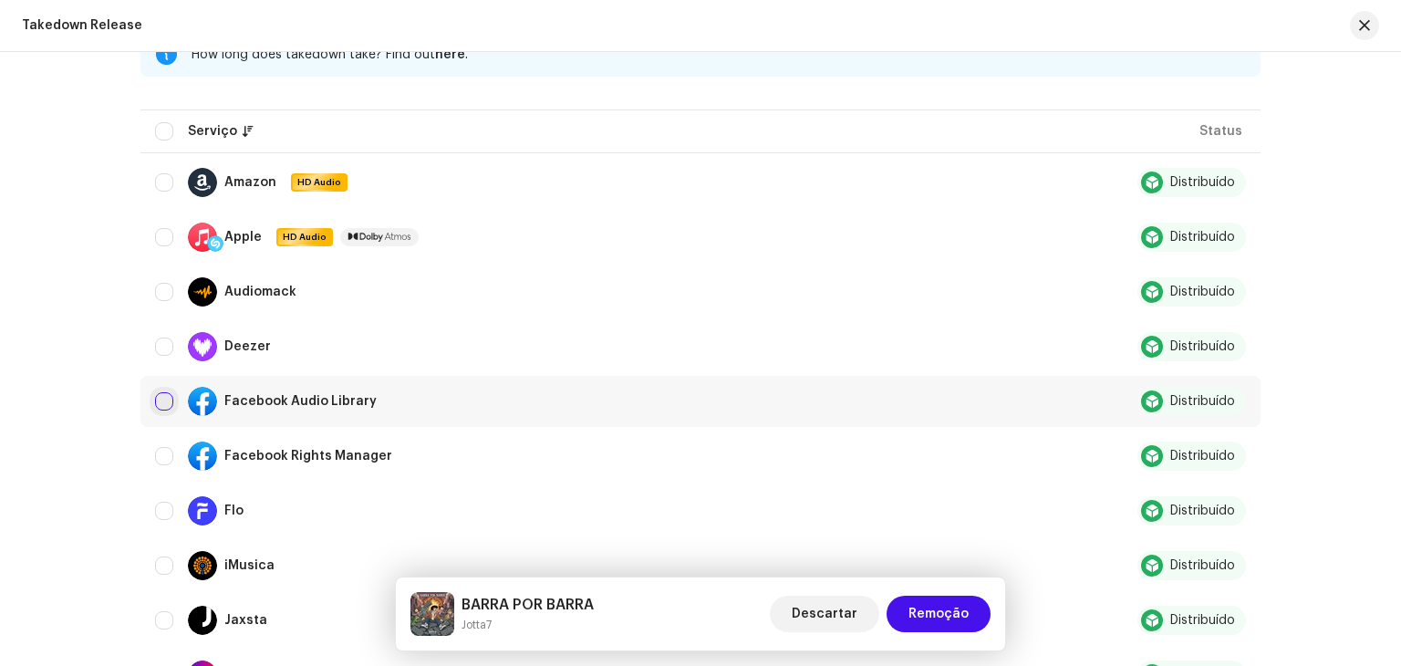
scroll to position [365, 0]
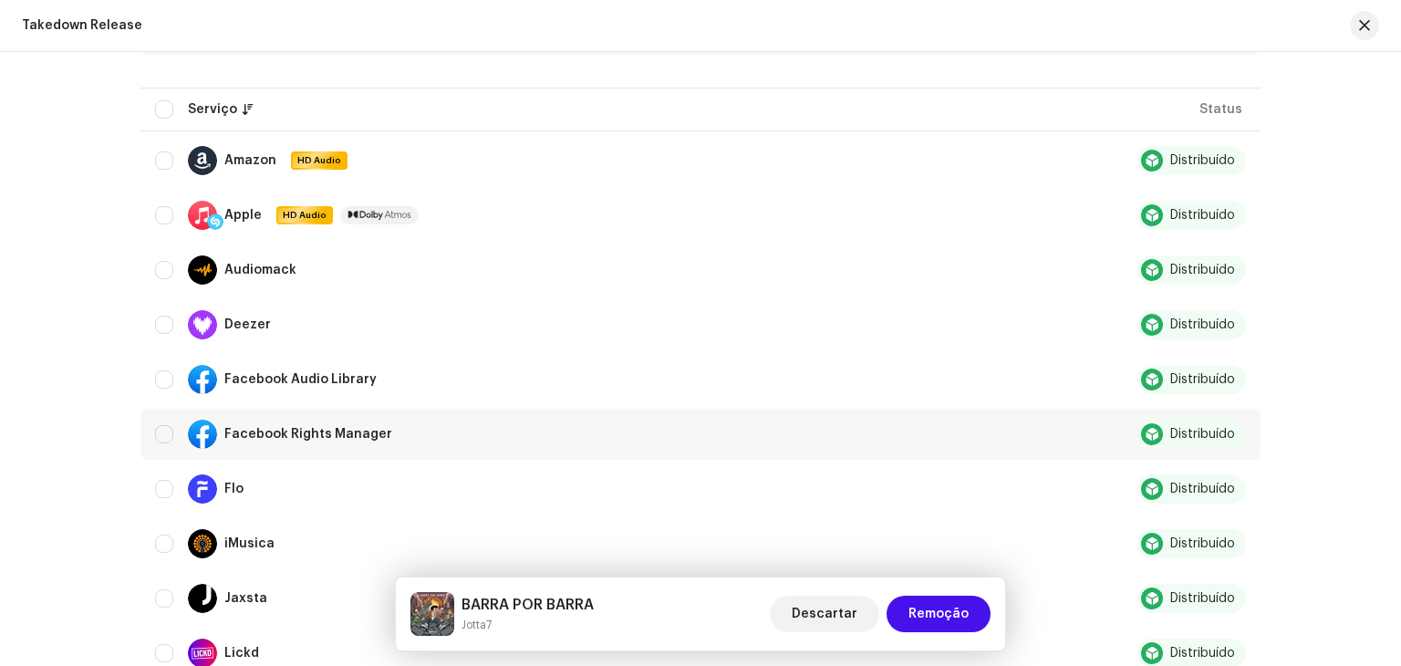
drag, startPoint x: 161, startPoint y: 385, endPoint x: 160, endPoint y: 414, distance: 29.2
click at [161, 395] on td "Facebook Audio Library" at bounding box center [604, 379] width 928 height 51
click at [159, 438] on input "Row Unselected" at bounding box center [164, 434] width 18 height 18
checkbox input "true"
click at [160, 378] on input "Row Unselected" at bounding box center [164, 379] width 18 height 18
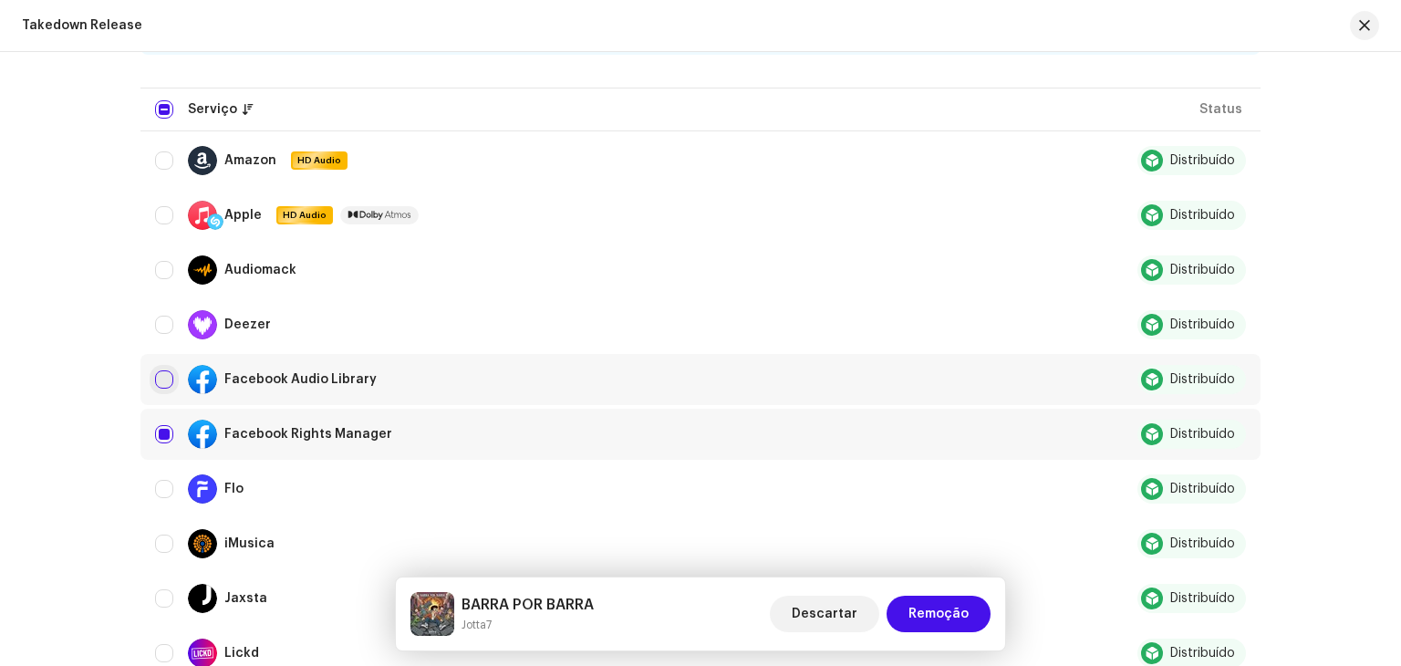
checkbox input "true"
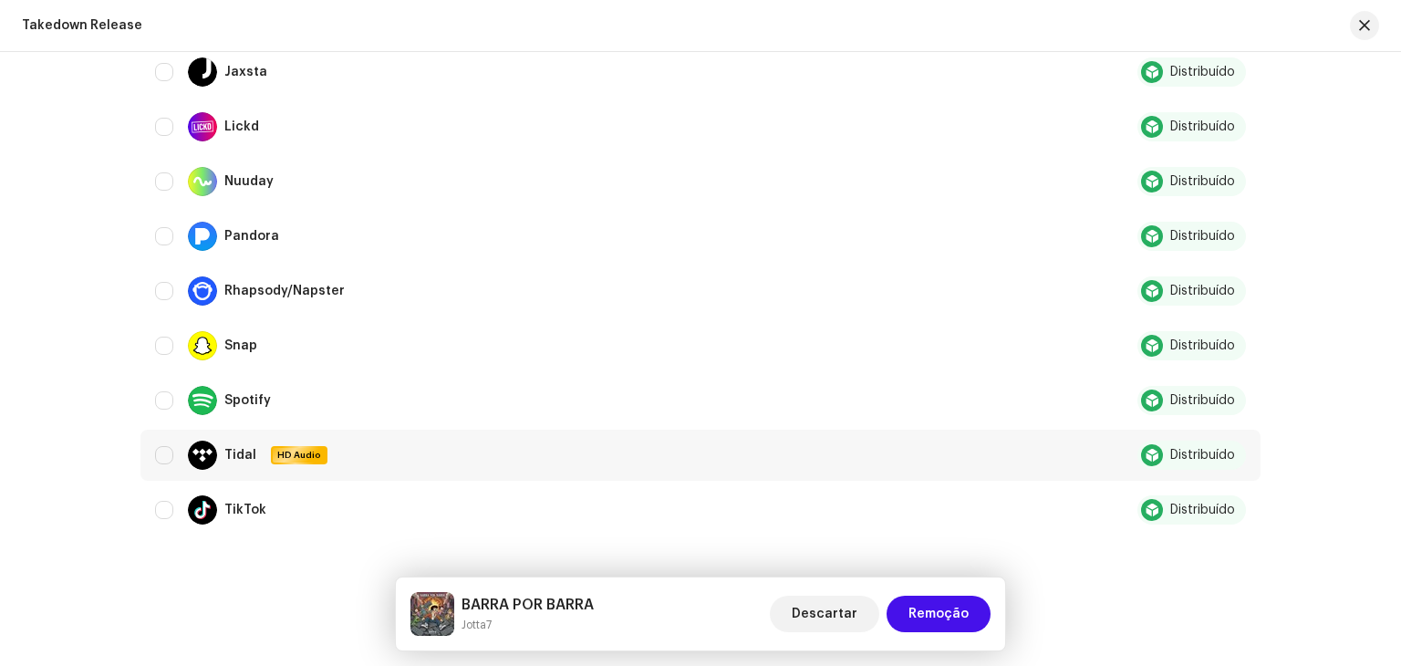
scroll to position [938, 0]
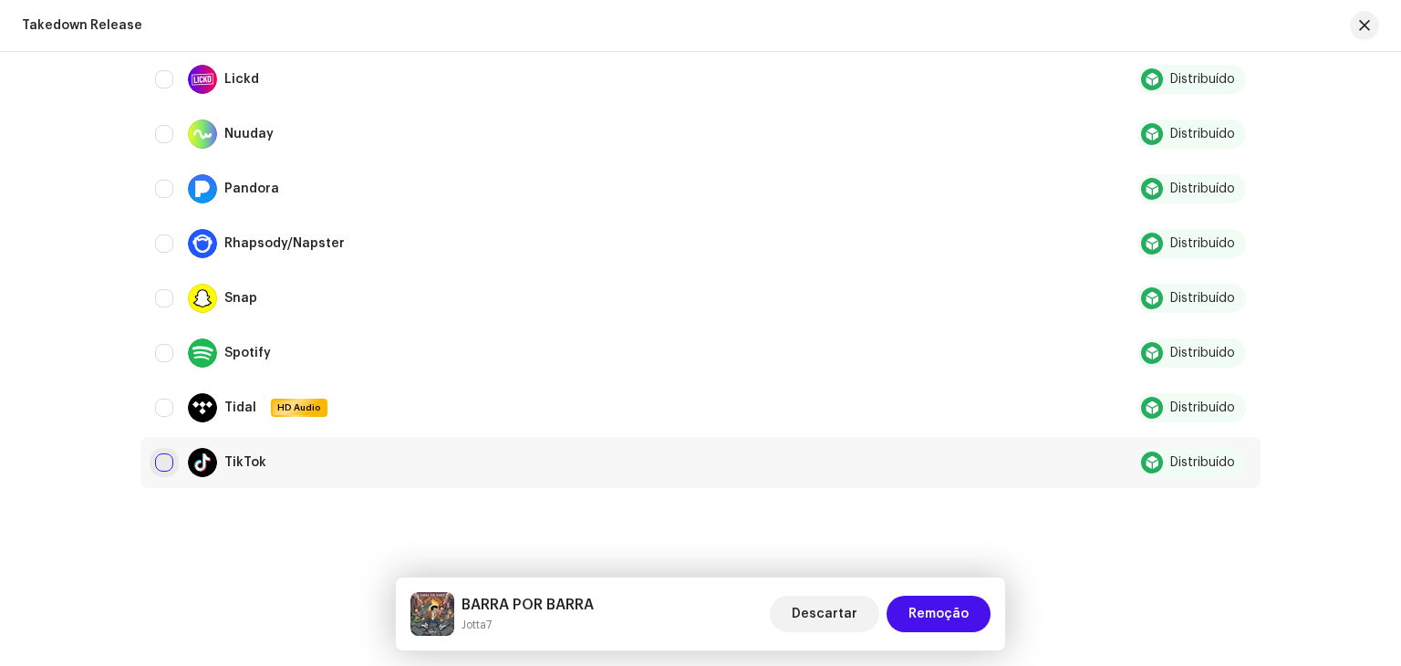
click at [160, 462] on input "Row Unselected" at bounding box center [164, 462] width 18 height 18
checkbox input "true"
click at [919, 623] on span "Remoção" at bounding box center [938, 613] width 60 height 36
